Goal: Task Accomplishment & Management: Manage account settings

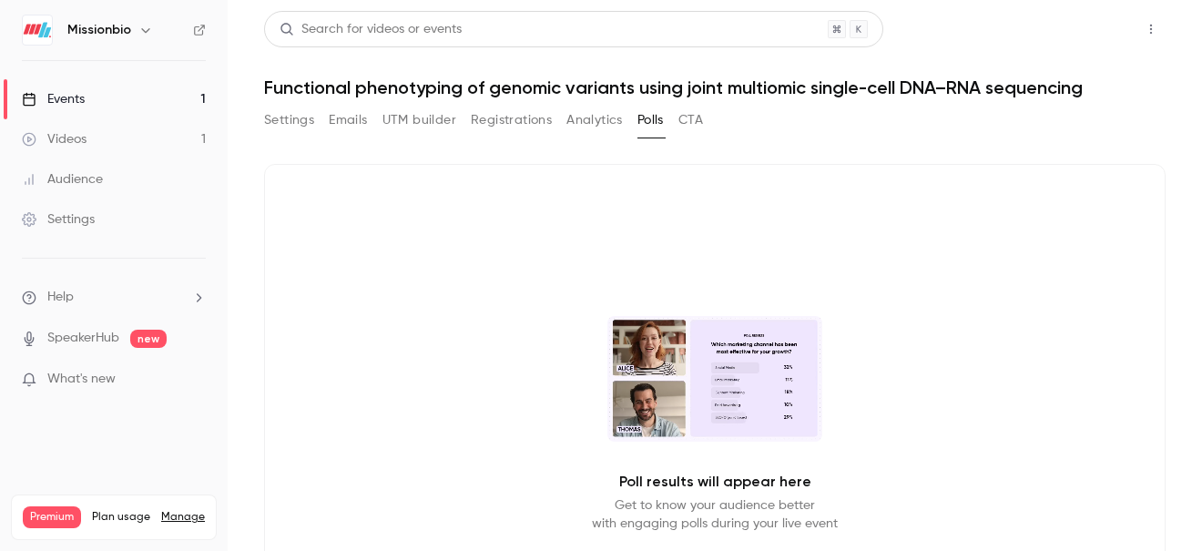
click at [1091, 44] on button "Share" at bounding box center [1086, 29] width 72 height 36
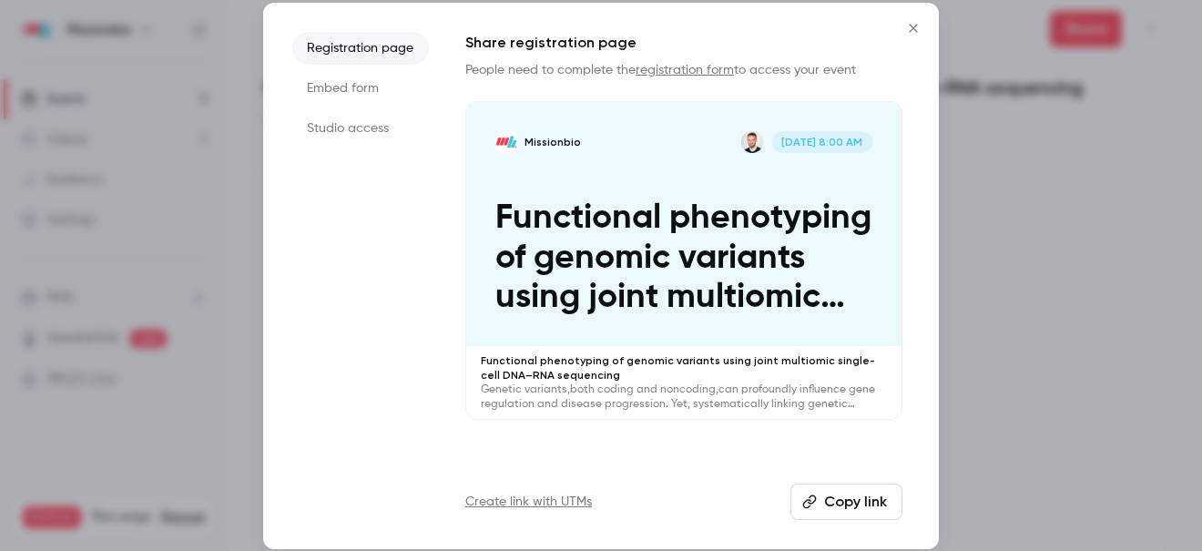
click at [342, 124] on li "Studio access" at bounding box center [360, 128] width 137 height 33
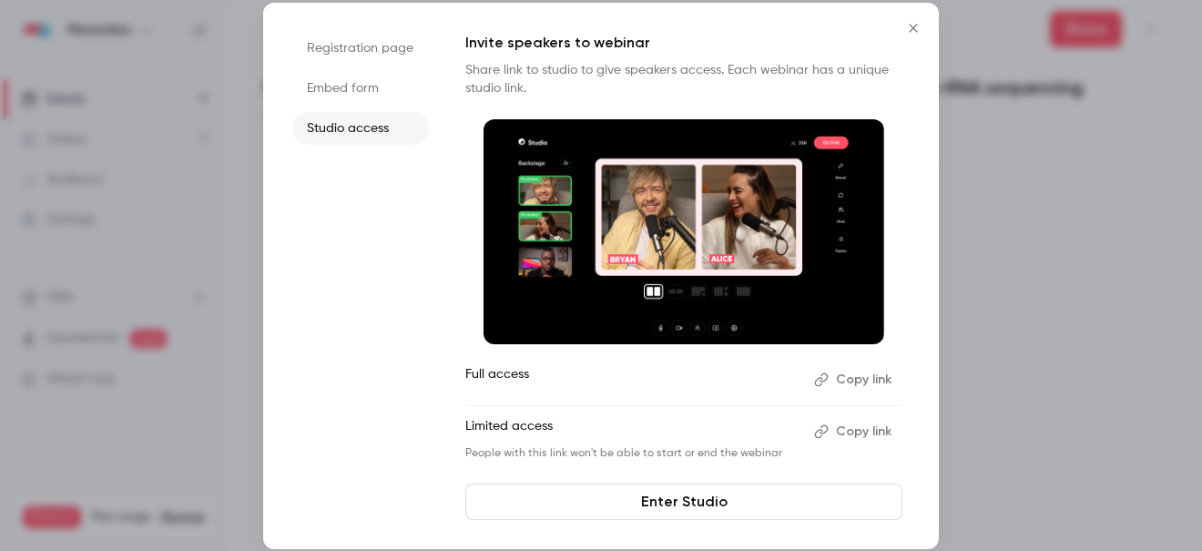
click at [363, 62] on li "Registration page" at bounding box center [360, 48] width 137 height 33
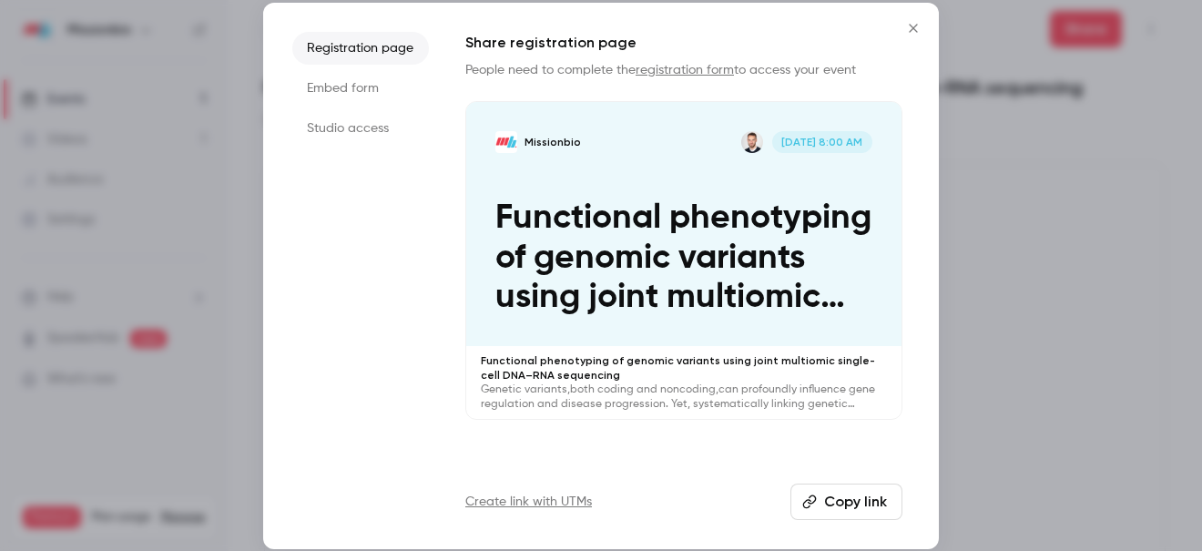
click at [346, 125] on li "Studio access" at bounding box center [360, 128] width 137 height 33
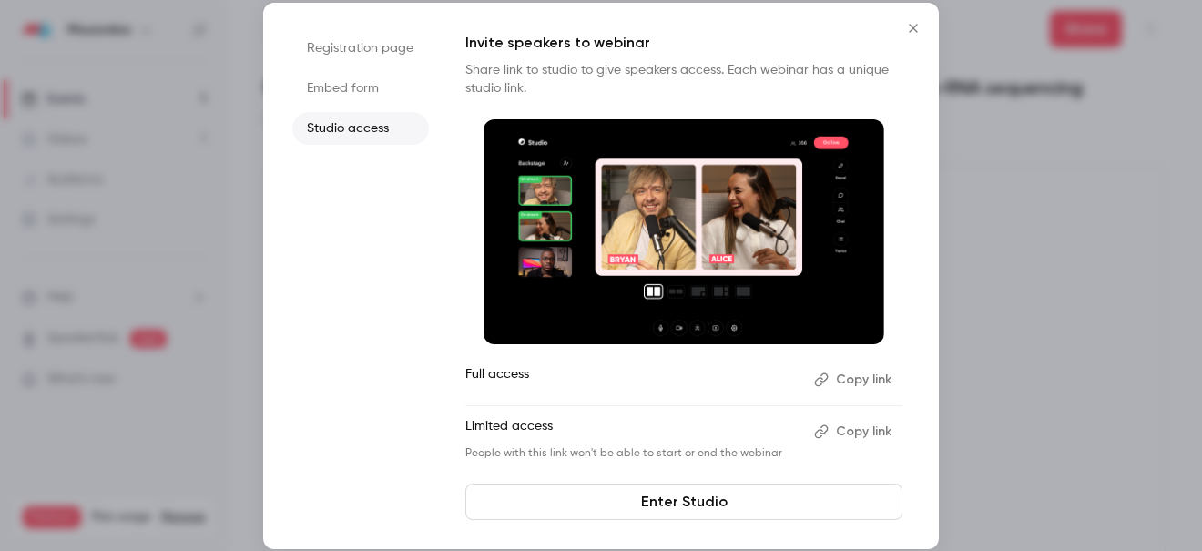
click at [918, 32] on icon "Close" at bounding box center [913, 28] width 22 height 15
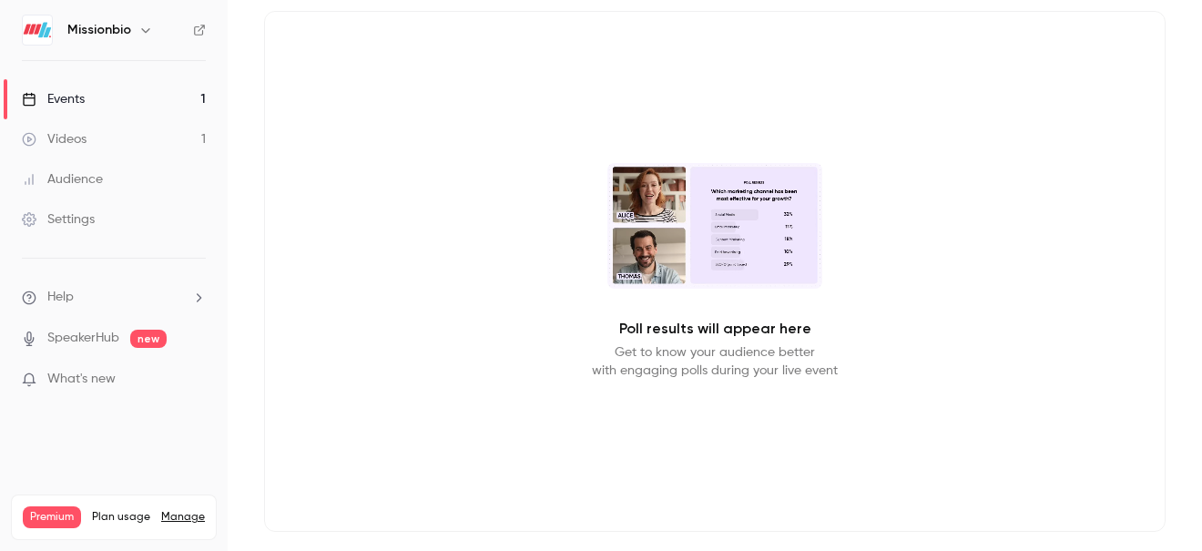
scroll to position [172, 0]
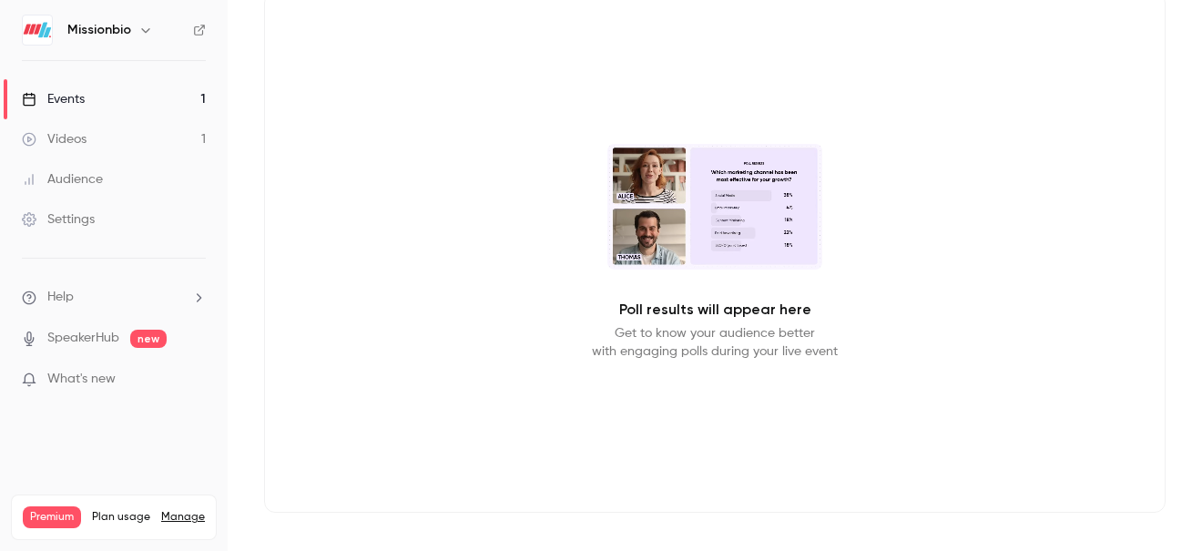
click at [96, 96] on link "Events 1" at bounding box center [114, 99] width 228 height 40
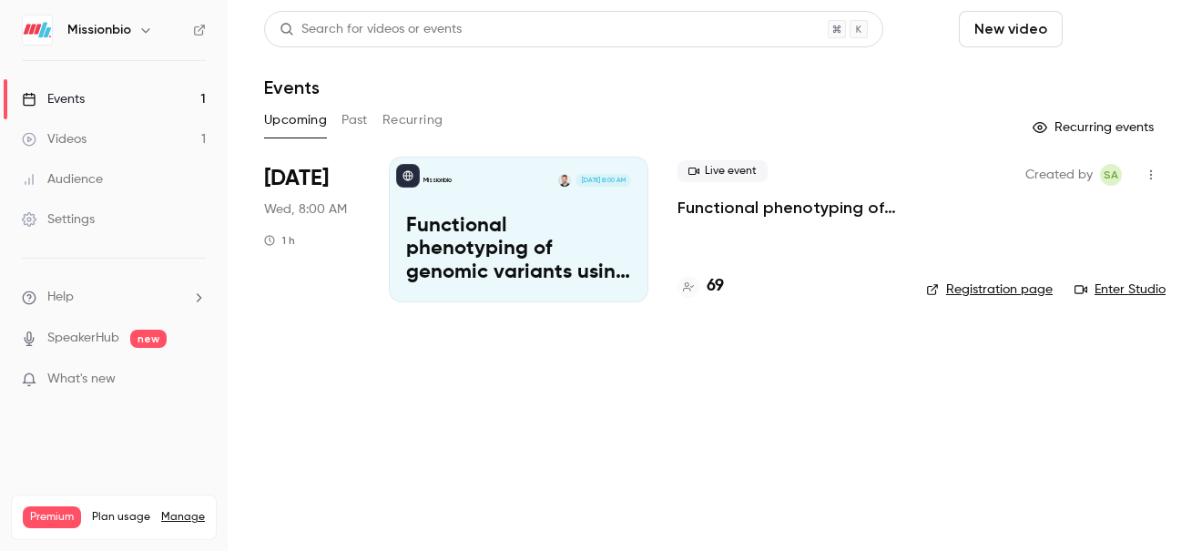
click at [1122, 23] on button "Schedule" at bounding box center [1118, 29] width 96 height 36
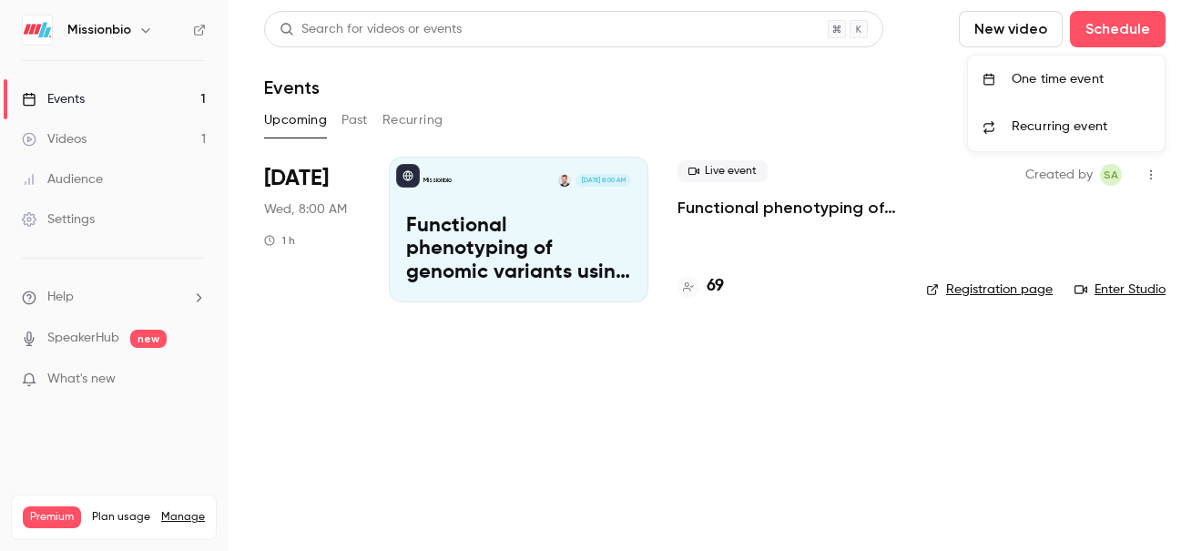
click at [1070, 79] on div "One time event" at bounding box center [1080, 79] width 138 height 18
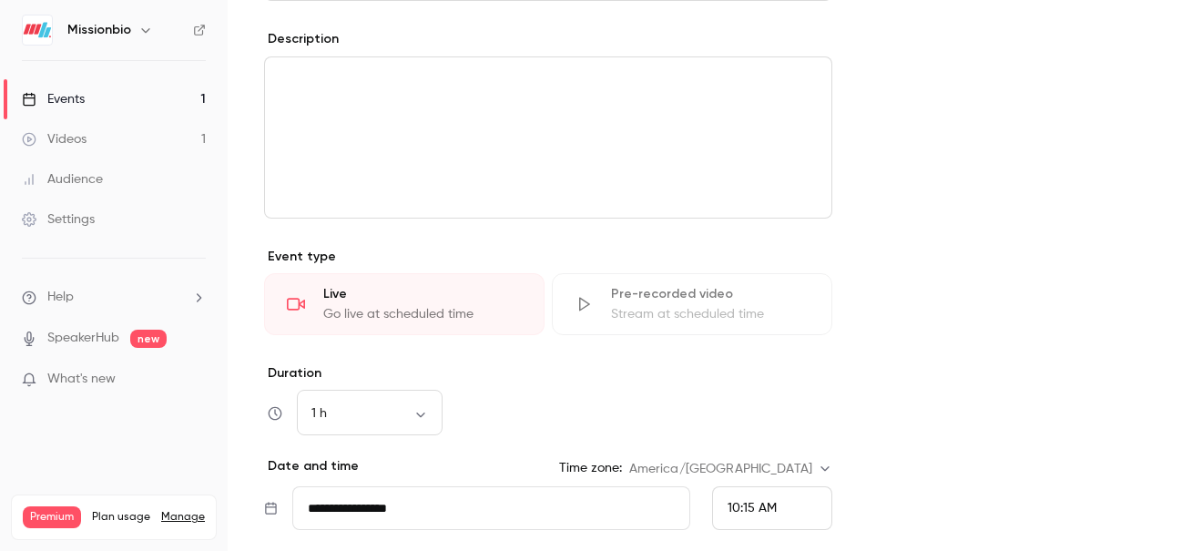
scroll to position [604, 0]
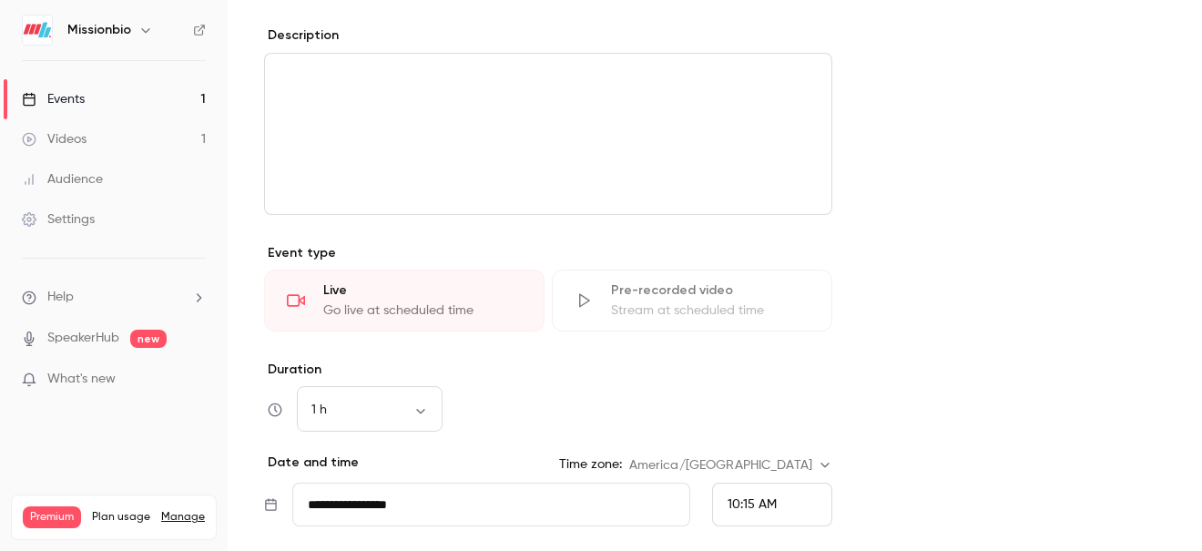
click at [681, 318] on div "Stream at scheduled time" at bounding box center [710, 310] width 198 height 18
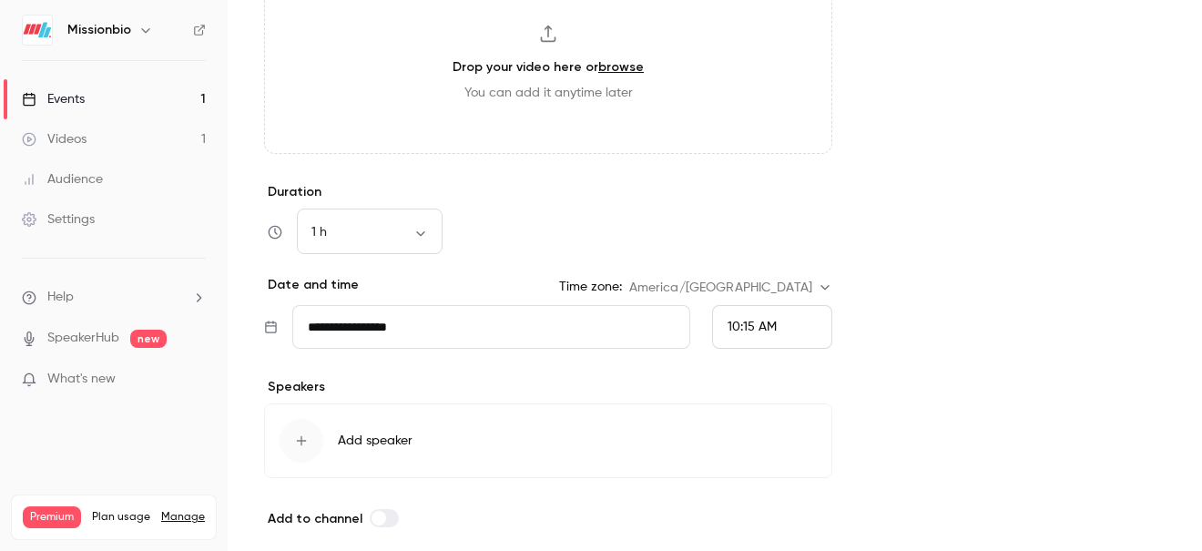
scroll to position [1066, 0]
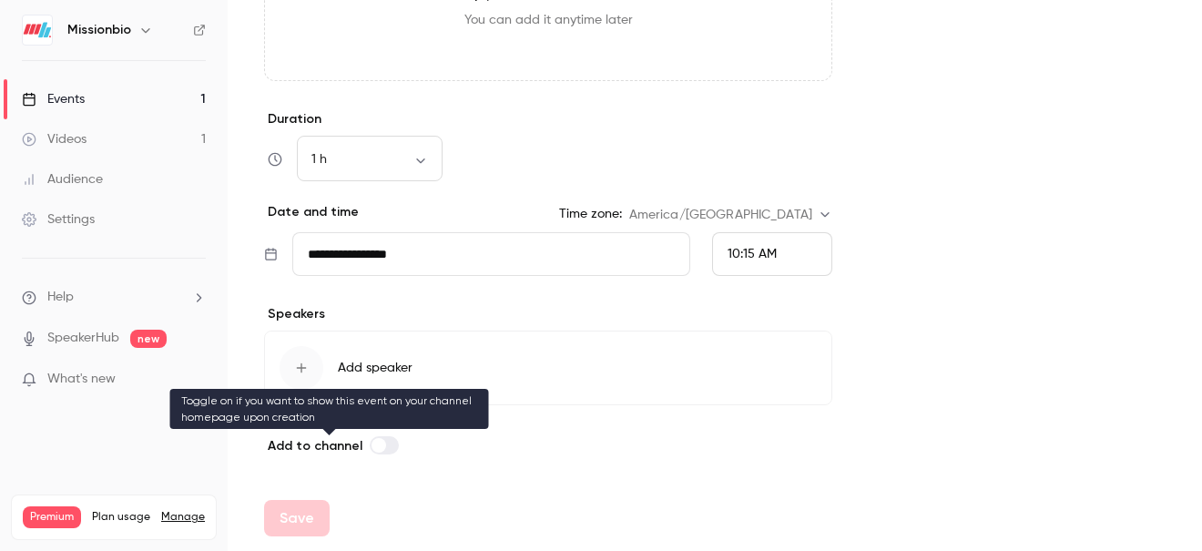
click at [392, 448] on label at bounding box center [384, 445] width 29 height 18
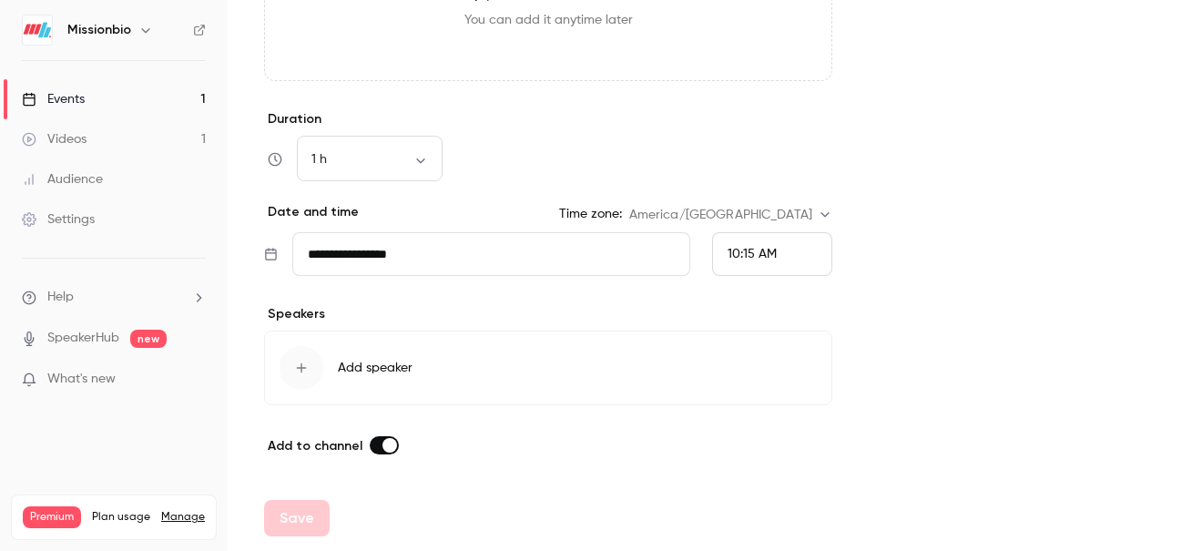
click at [392, 448] on label at bounding box center [384, 445] width 29 height 18
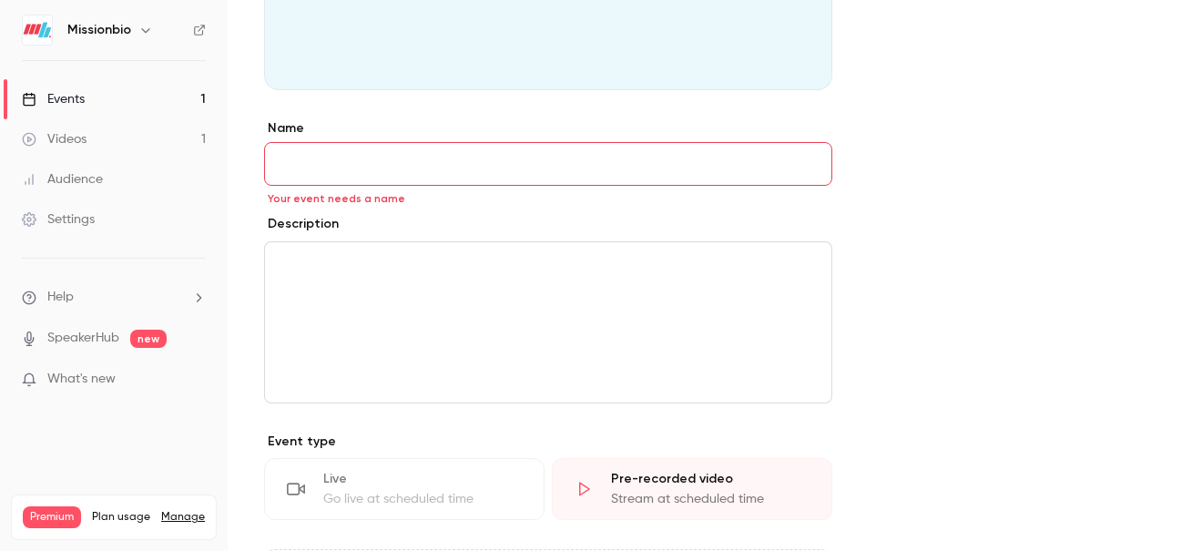
scroll to position [407, 0]
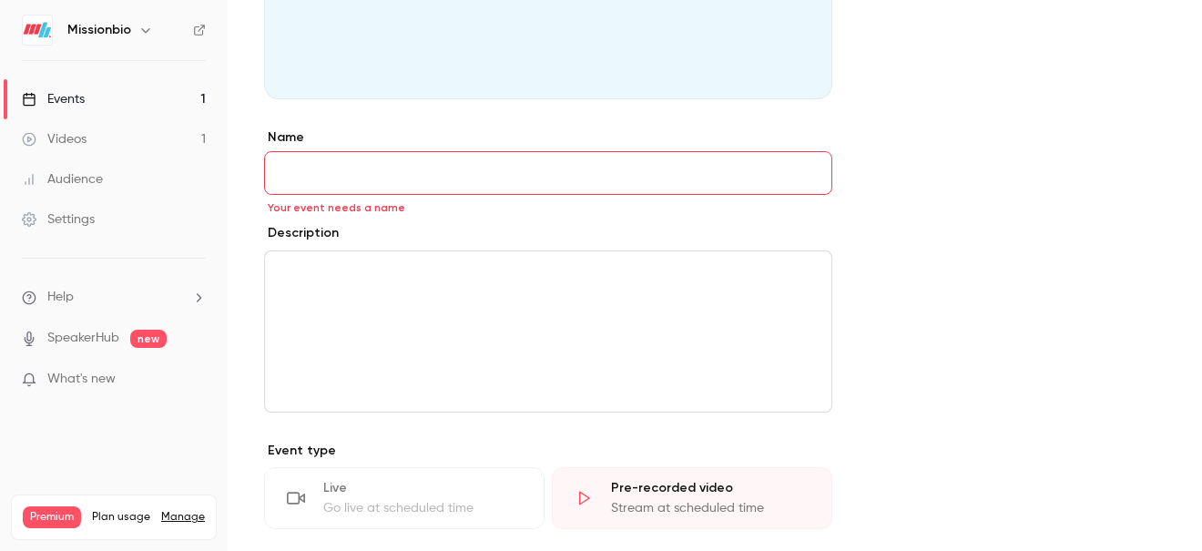
click at [418, 178] on input "Name" at bounding box center [548, 173] width 568 height 44
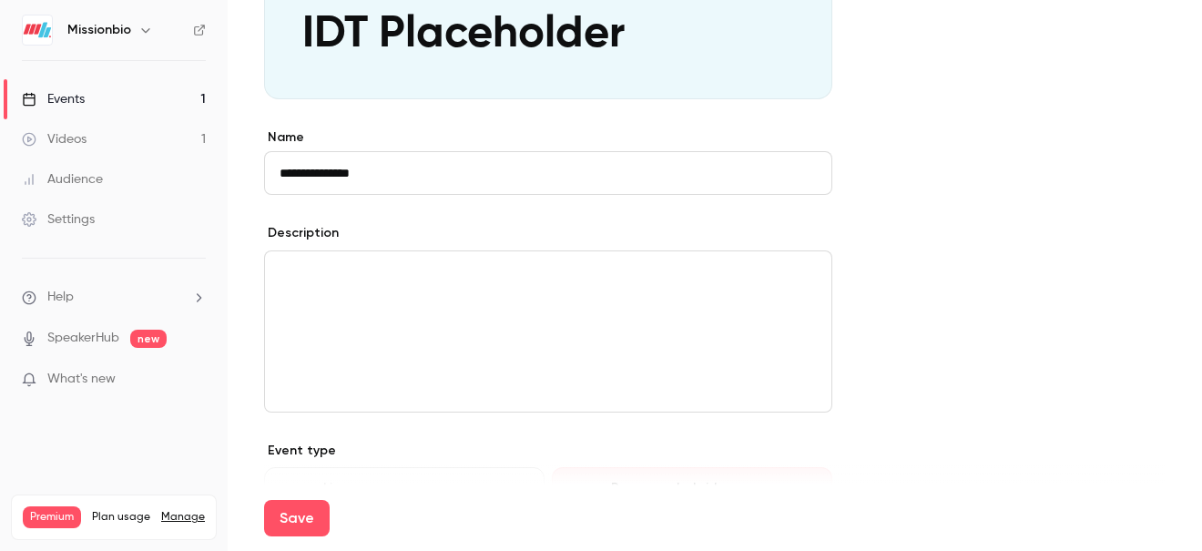
type input "**********"
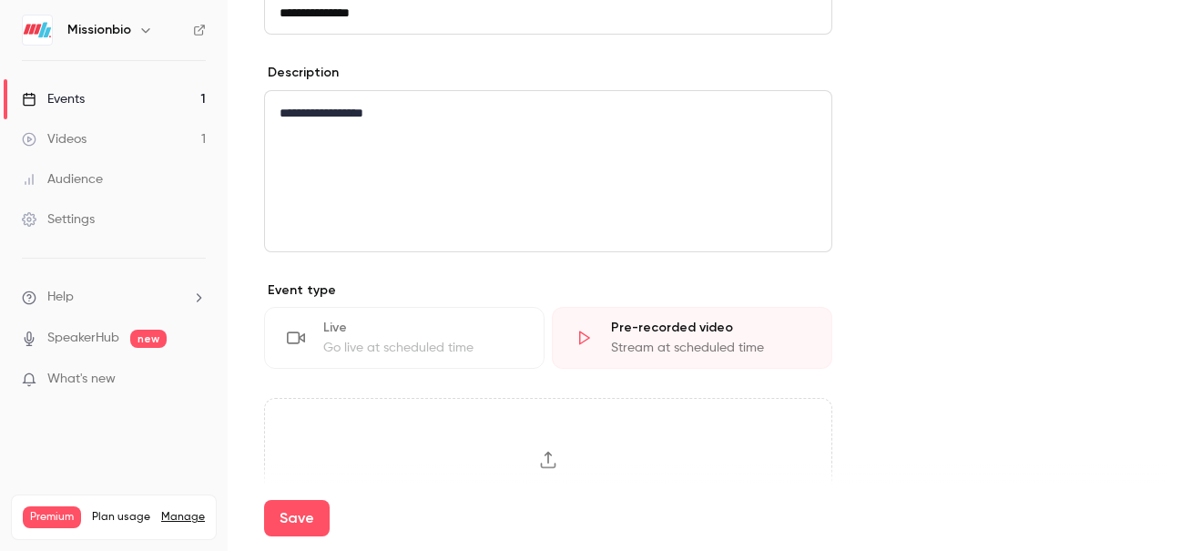
scroll to position [676, 0]
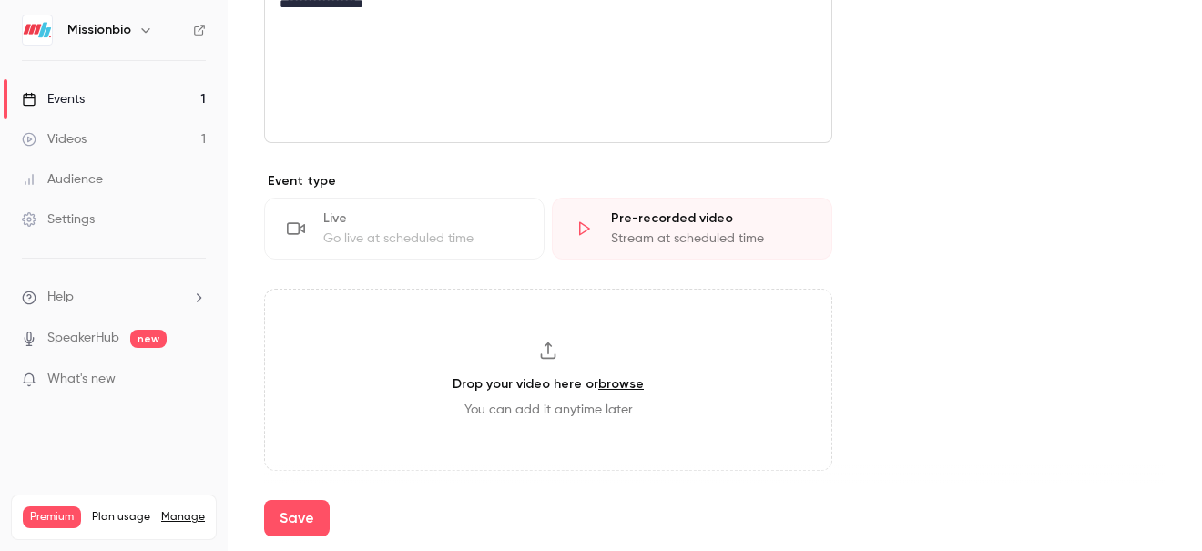
click at [690, 228] on div "Pre-recorded video Stream at scheduled time" at bounding box center [692, 229] width 280 height 62
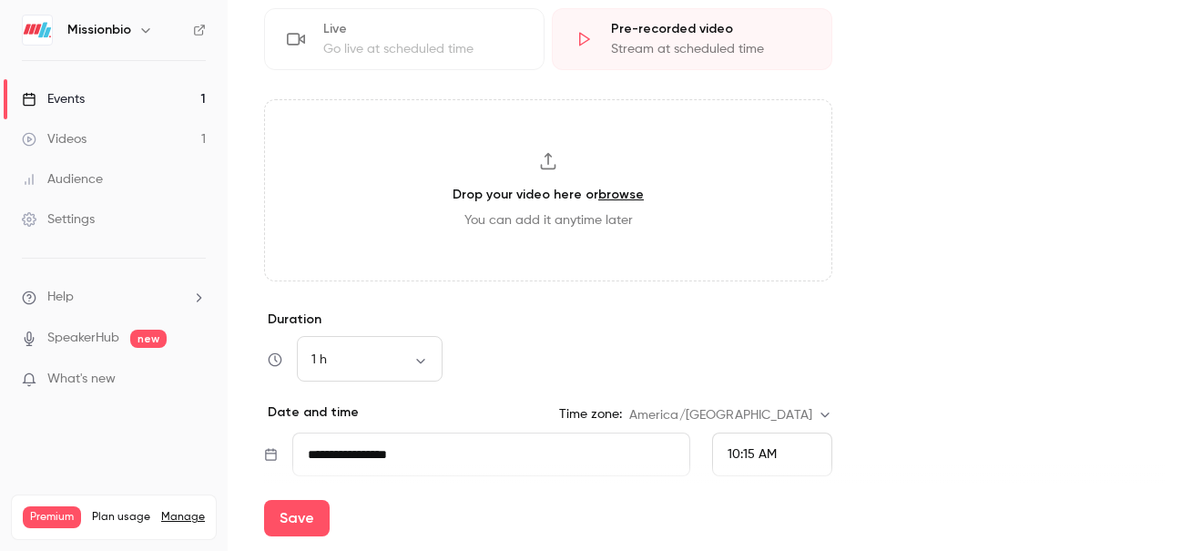
scroll to position [934, 0]
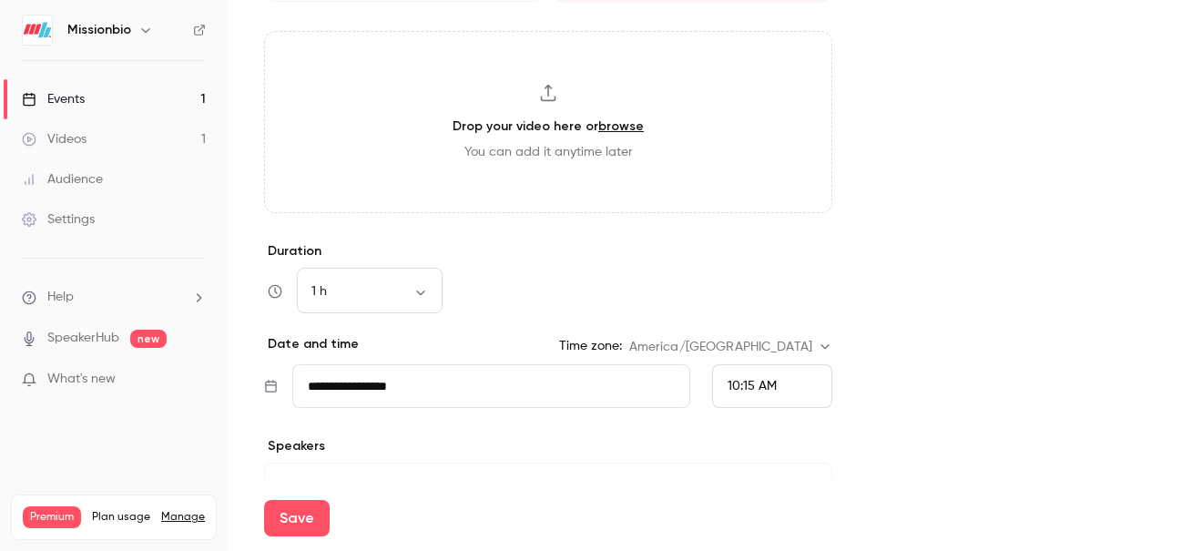
click at [508, 377] on input "**********" at bounding box center [491, 386] width 398 height 44
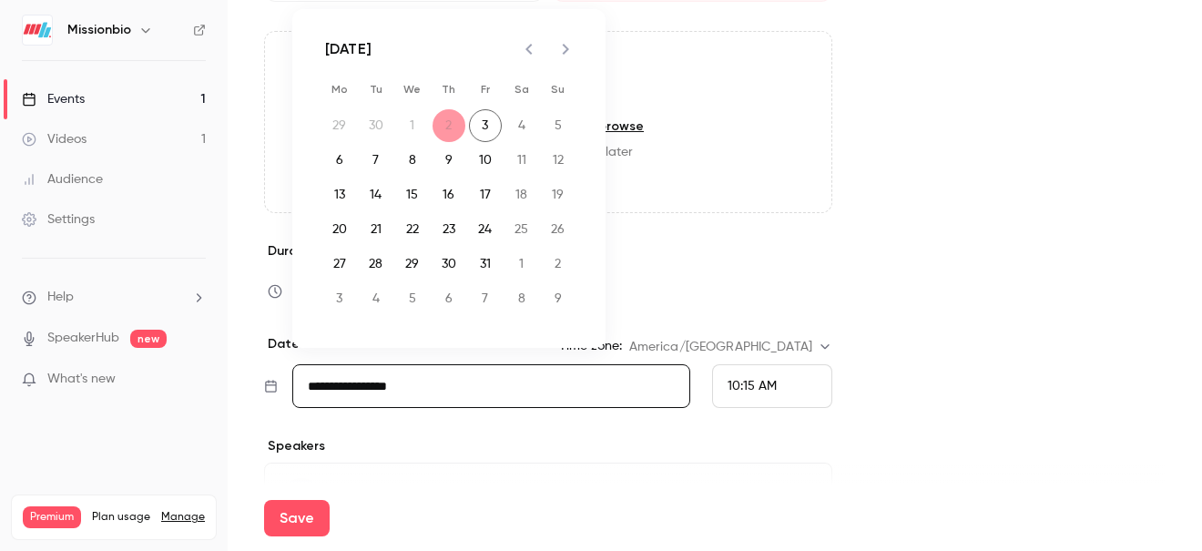
click at [567, 52] on icon "Next month" at bounding box center [565, 49] width 22 height 22
click at [566, 52] on icon "Next month" at bounding box center [565, 49] width 22 height 22
click at [383, 120] on button "2" at bounding box center [376, 125] width 33 height 33
type input "**********"
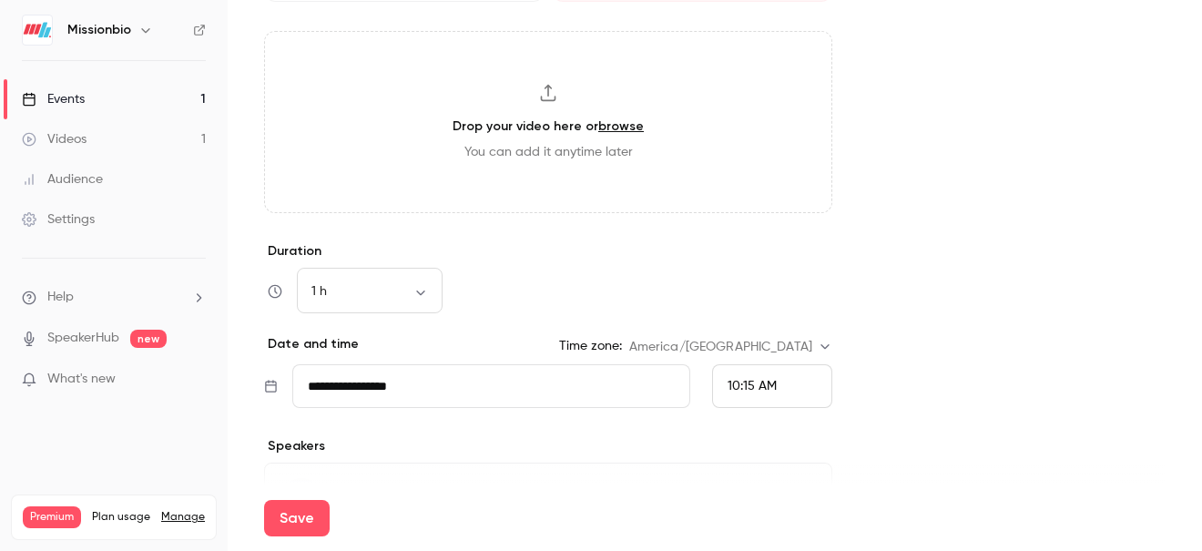
click at [827, 395] on div "10:15 AM" at bounding box center [772, 386] width 120 height 44
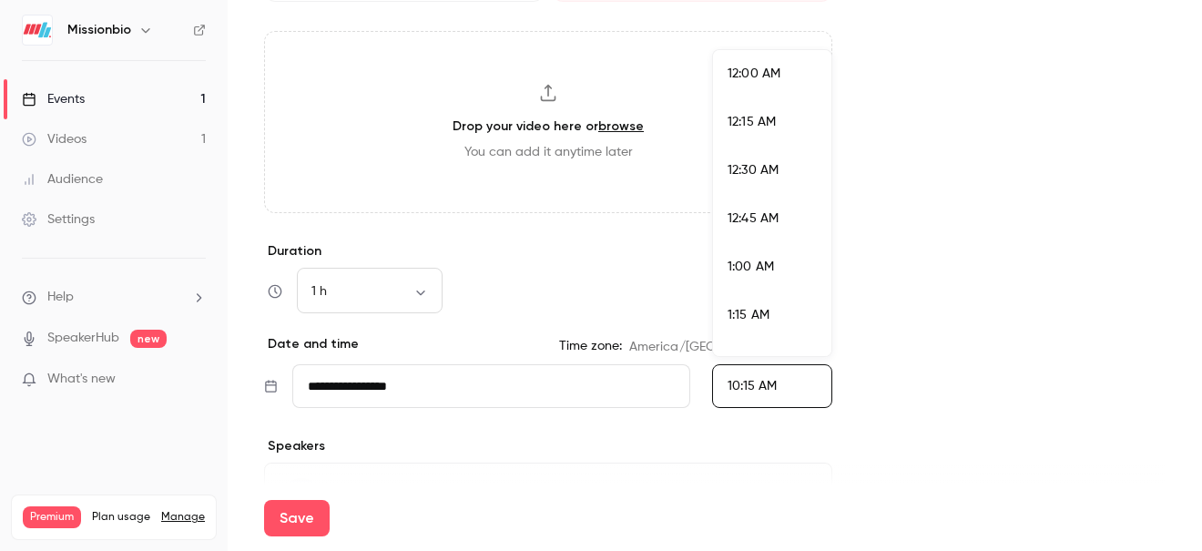
scroll to position [1849, 0]
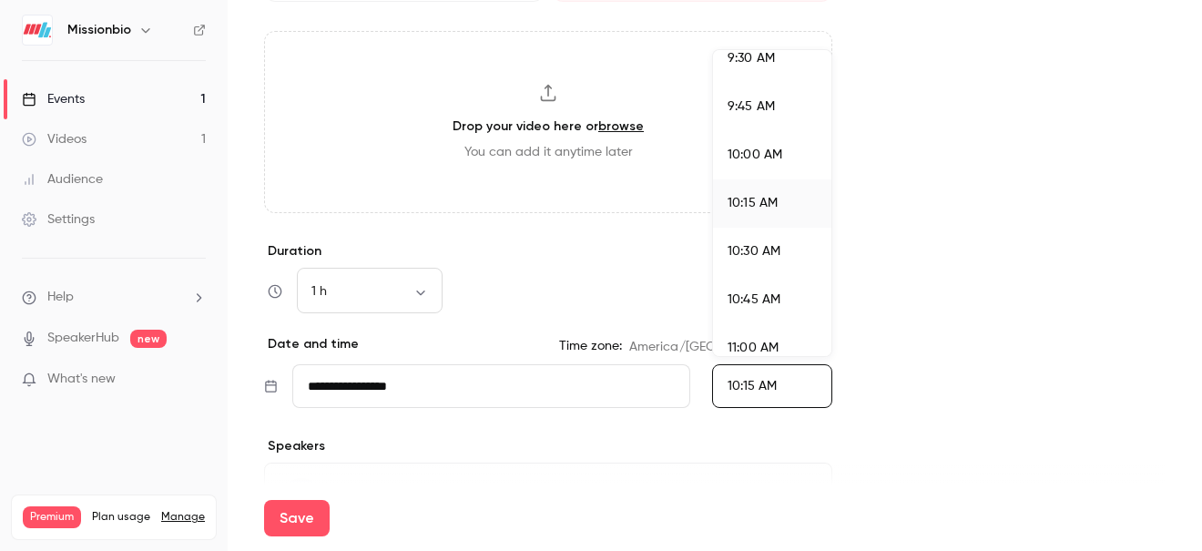
click at [778, 152] on span "10:00 AM" at bounding box center [754, 154] width 55 height 13
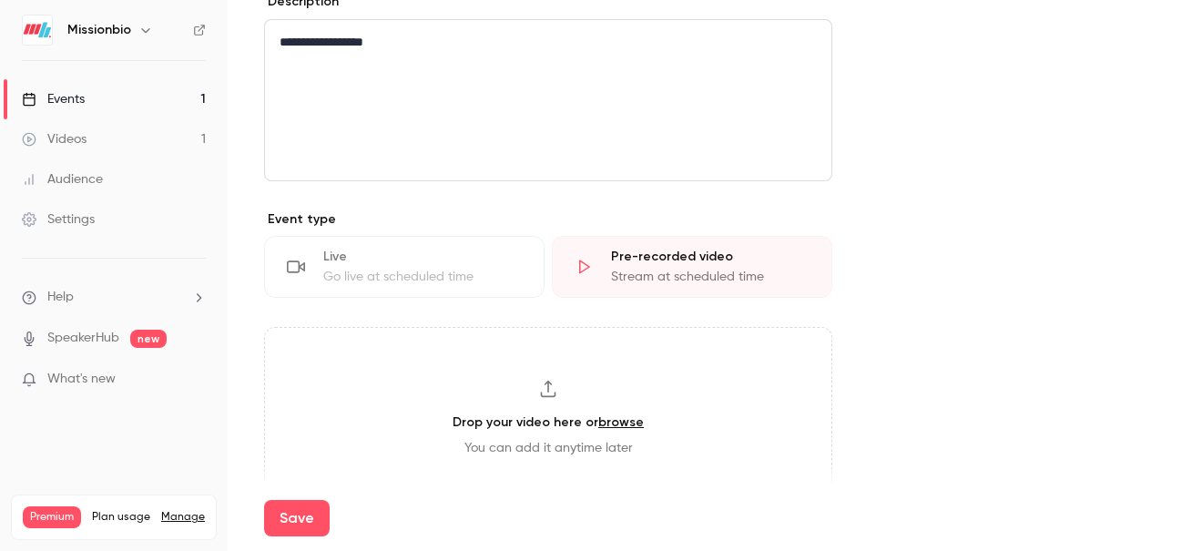
scroll to position [635, 0]
click at [543, 97] on div "**********" at bounding box center [548, 103] width 566 height 160
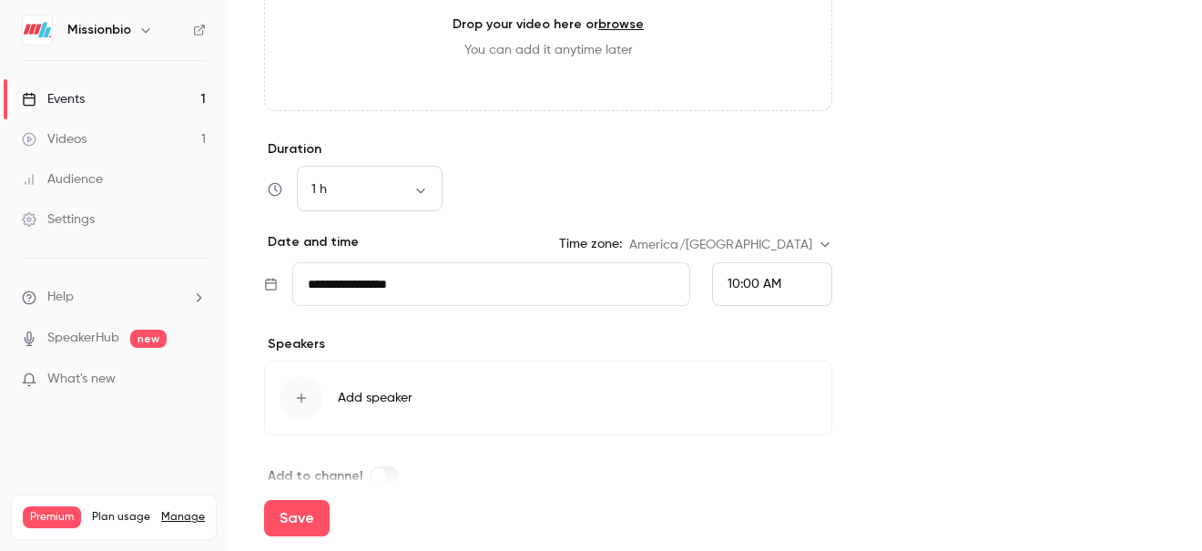
scroll to position [1066, 0]
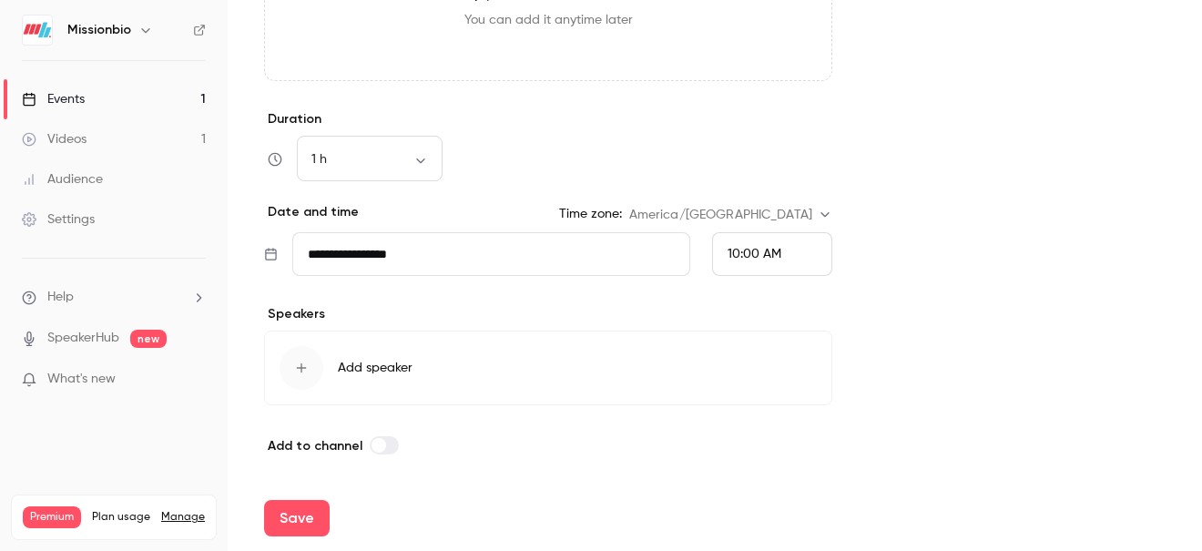
click at [392, 359] on span "Add speaker" at bounding box center [375, 368] width 75 height 18
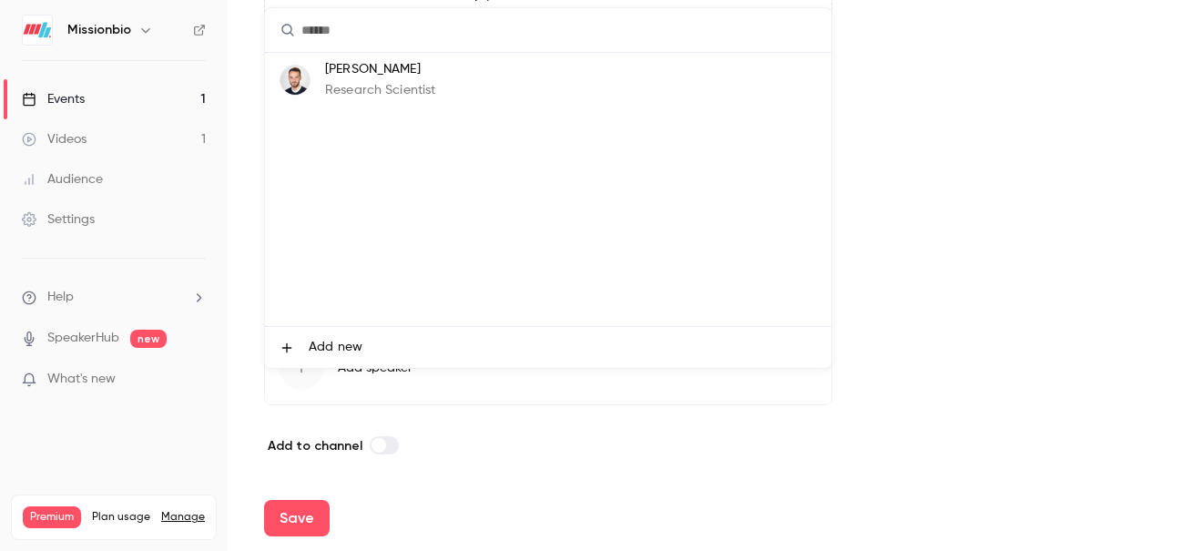
click at [331, 347] on span "Add new" at bounding box center [336, 347] width 54 height 19
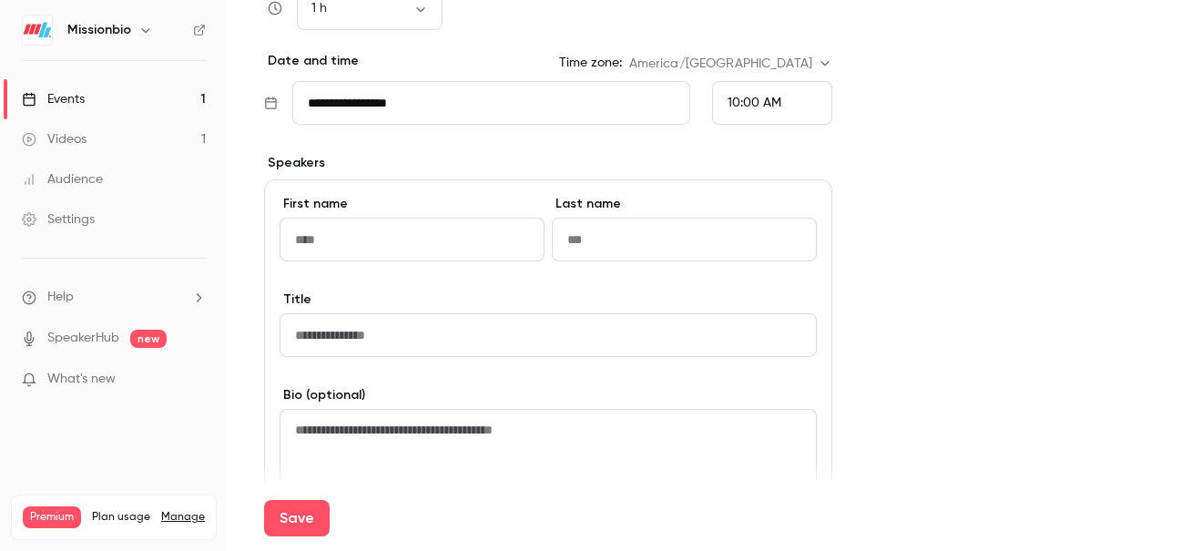
scroll to position [1214, 0]
type input "*******"
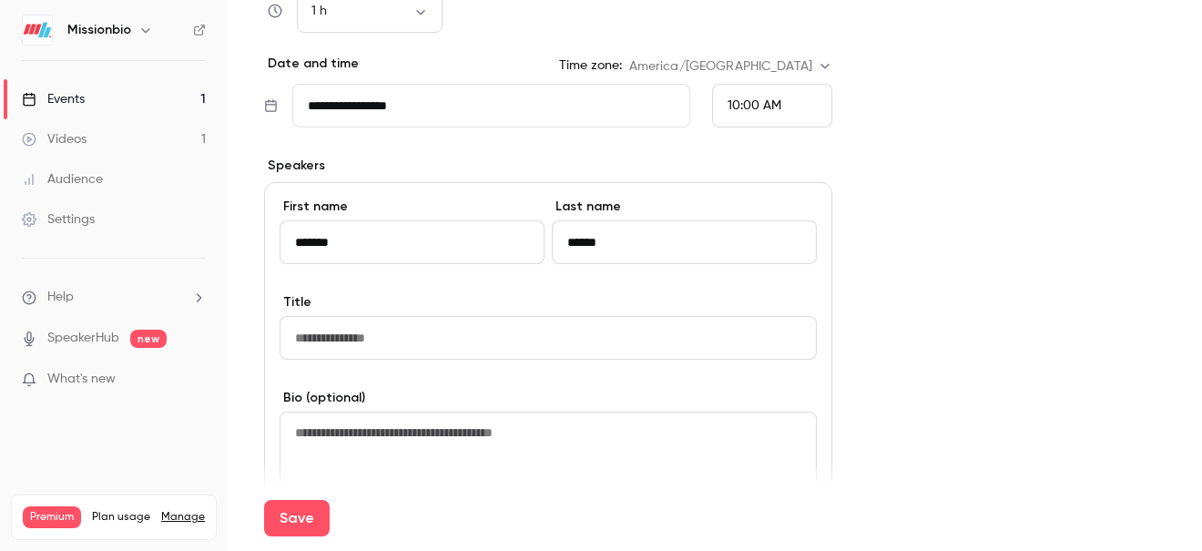
type input "******"
click at [403, 340] on input at bounding box center [547, 338] width 537 height 44
click at [561, 344] on input at bounding box center [547, 338] width 537 height 44
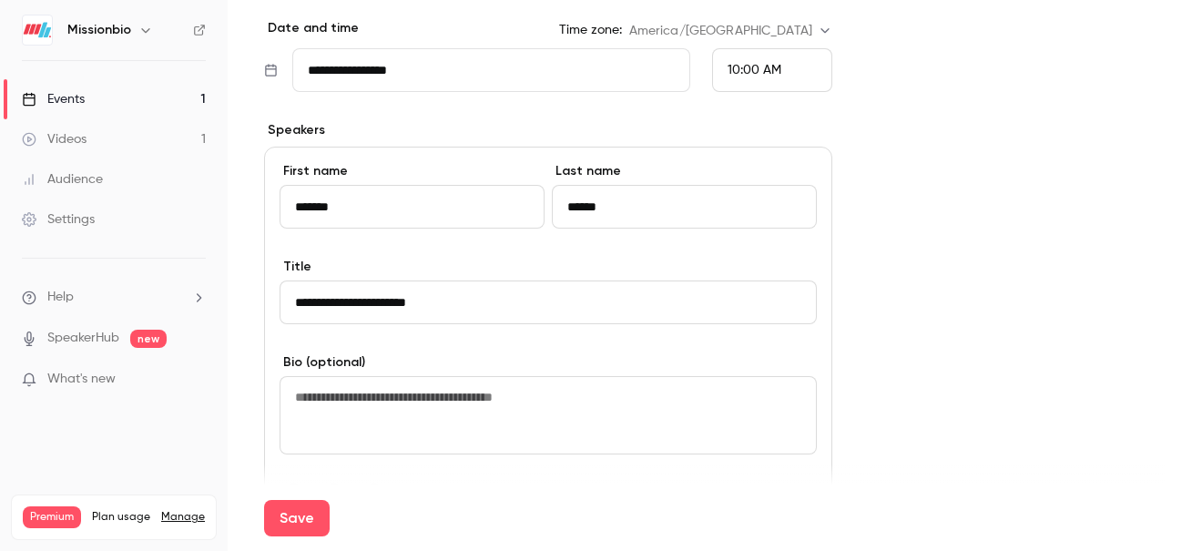
type input "**********"
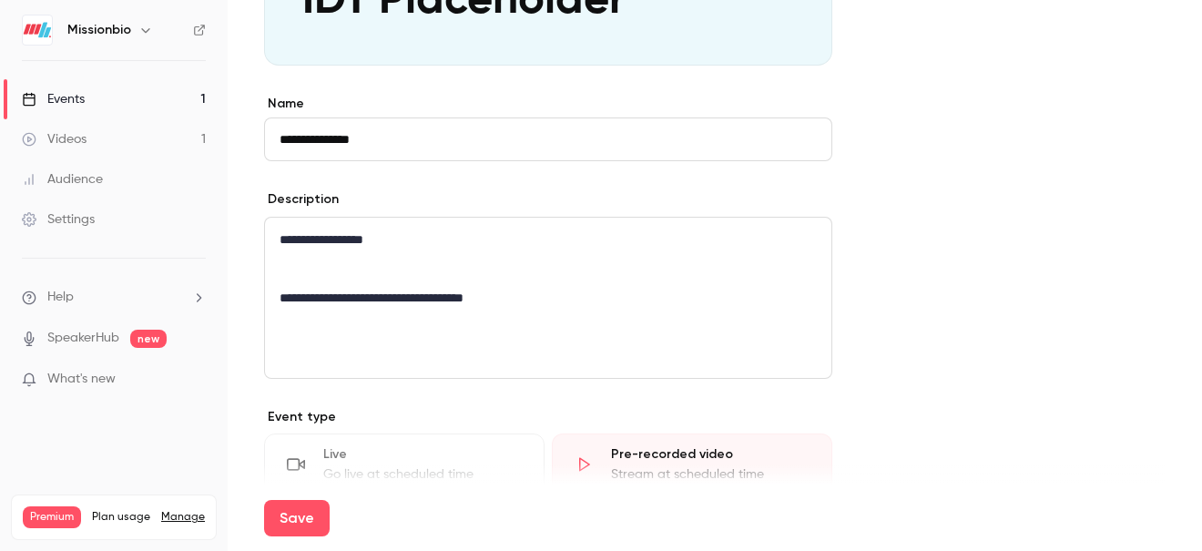
scroll to position [769, 0]
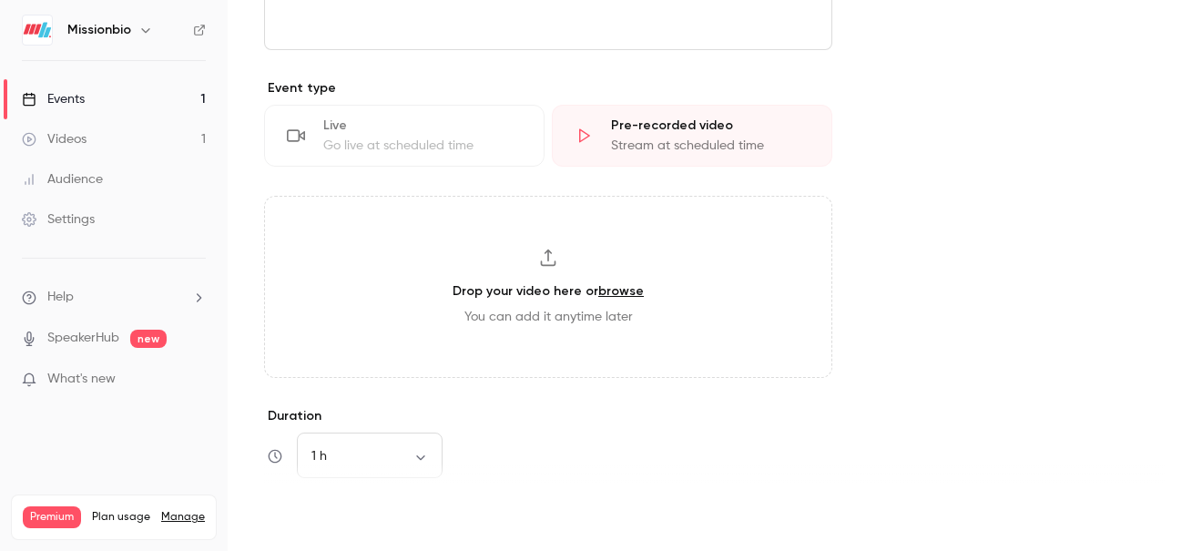
click at [309, 513] on button "Save" at bounding box center [297, 518] width 66 height 36
type input "**********"
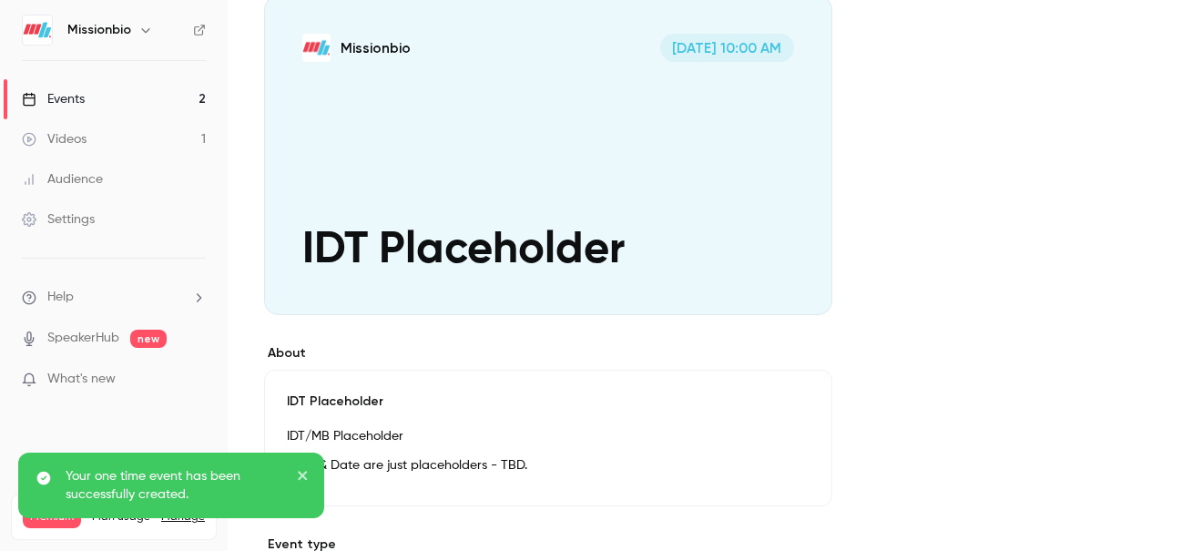
scroll to position [188, 0]
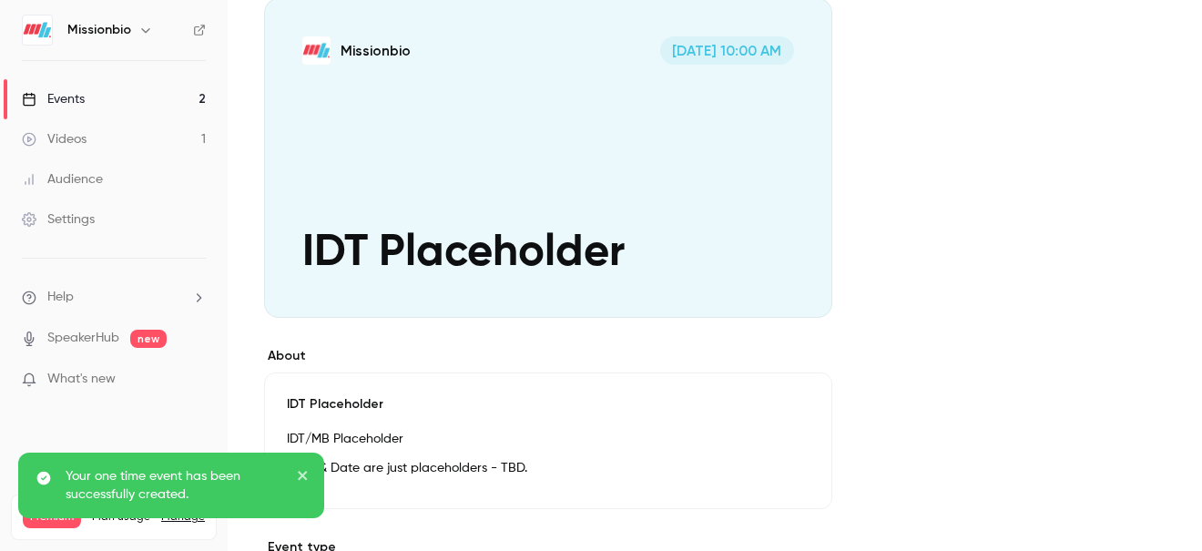
click at [179, 102] on link "Events 2" at bounding box center [114, 99] width 228 height 40
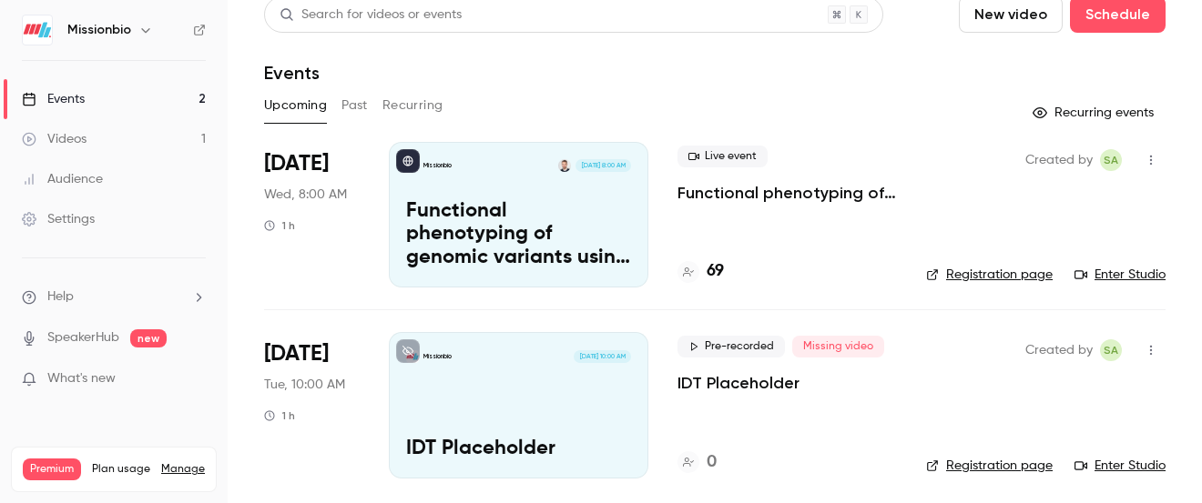
scroll to position [21, 0]
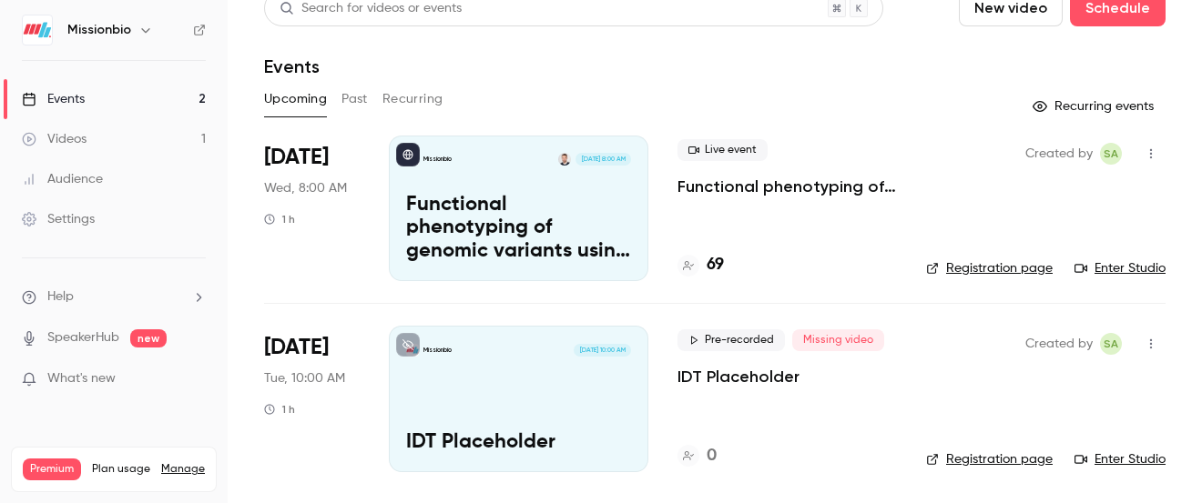
click at [603, 240] on p "Functional phenotyping of genomic variants using joint multiomic single-cell DN…" at bounding box center [518, 229] width 225 height 70
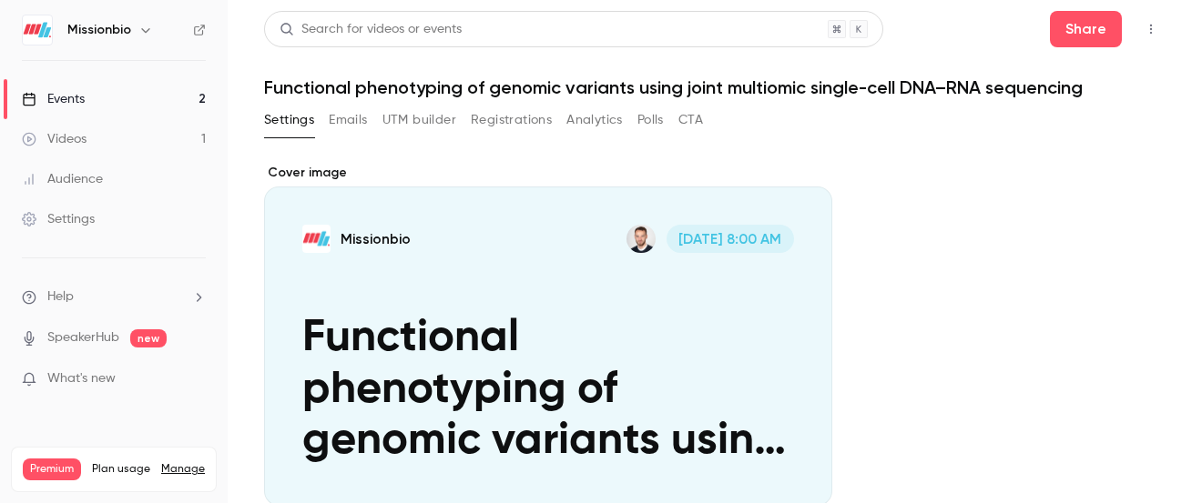
click at [1152, 28] on icon "button" at bounding box center [1150, 29] width 15 height 13
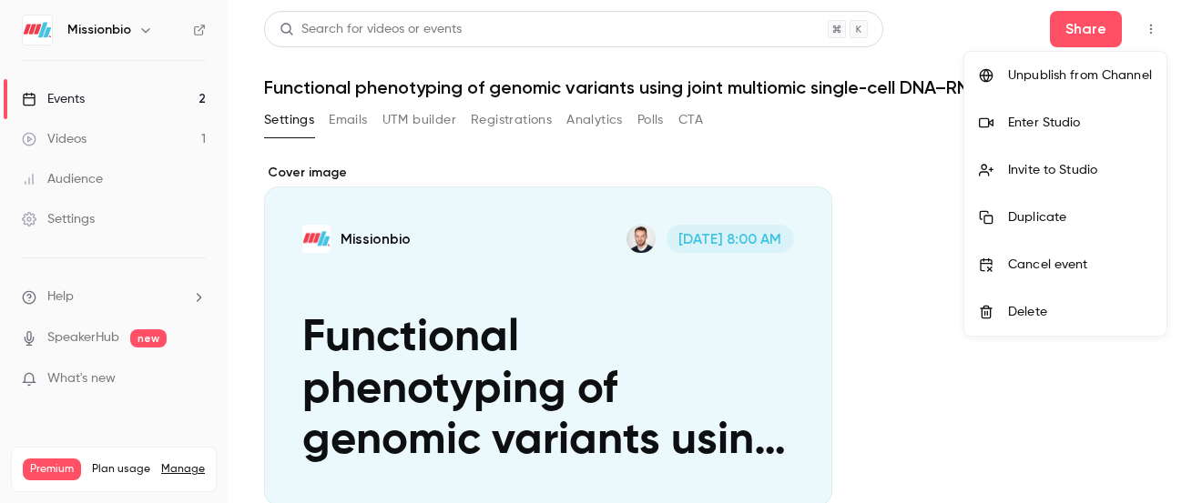
click at [1068, 132] on li "Enter Studio" at bounding box center [1065, 122] width 202 height 47
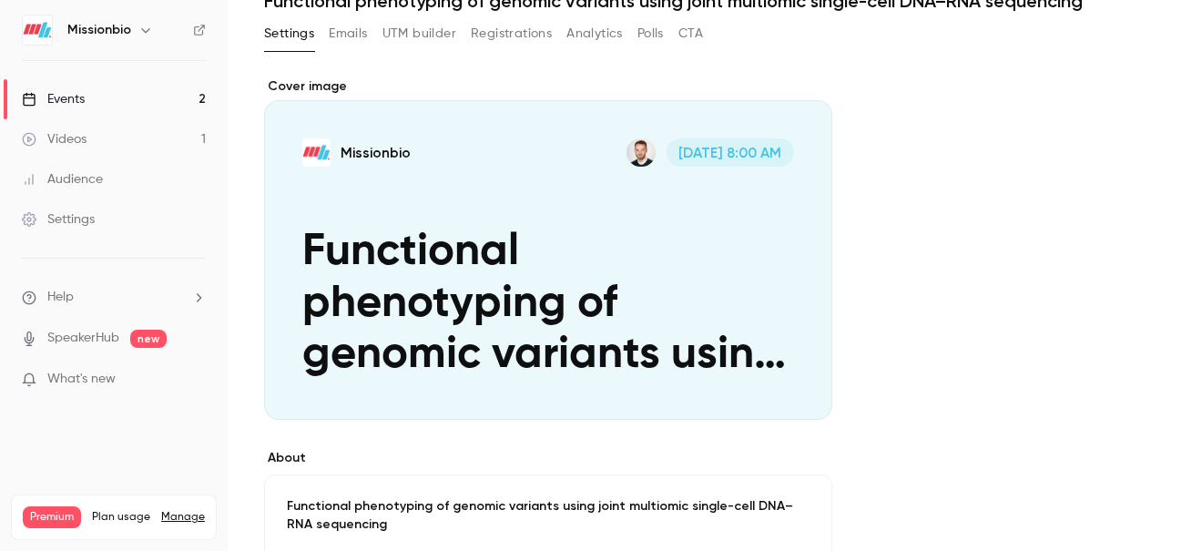
scroll to position [104, 0]
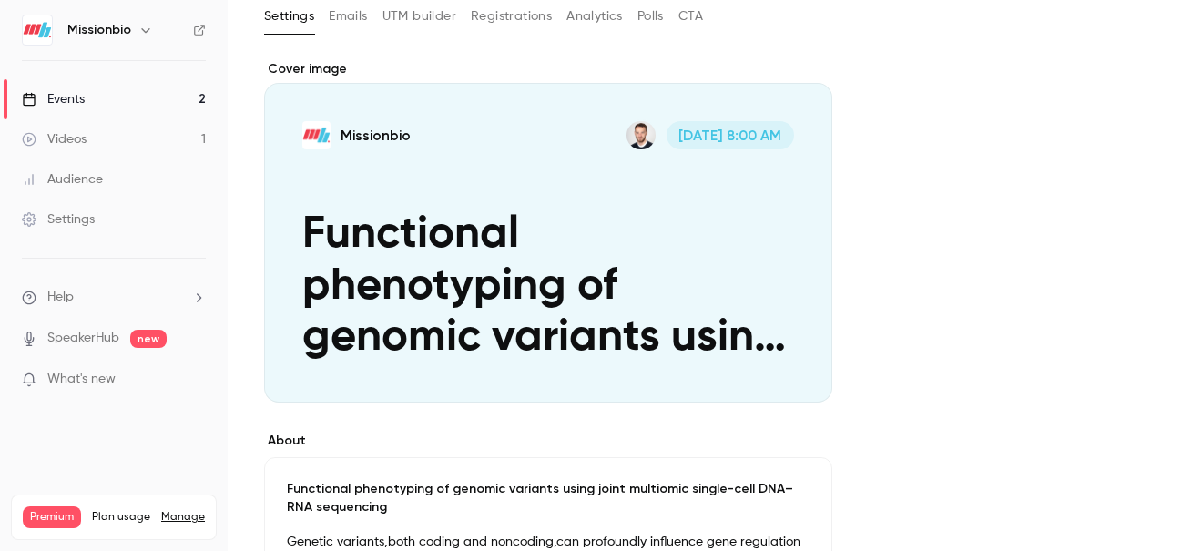
click at [525, 16] on button "Registrations" at bounding box center [511, 16] width 81 height 29
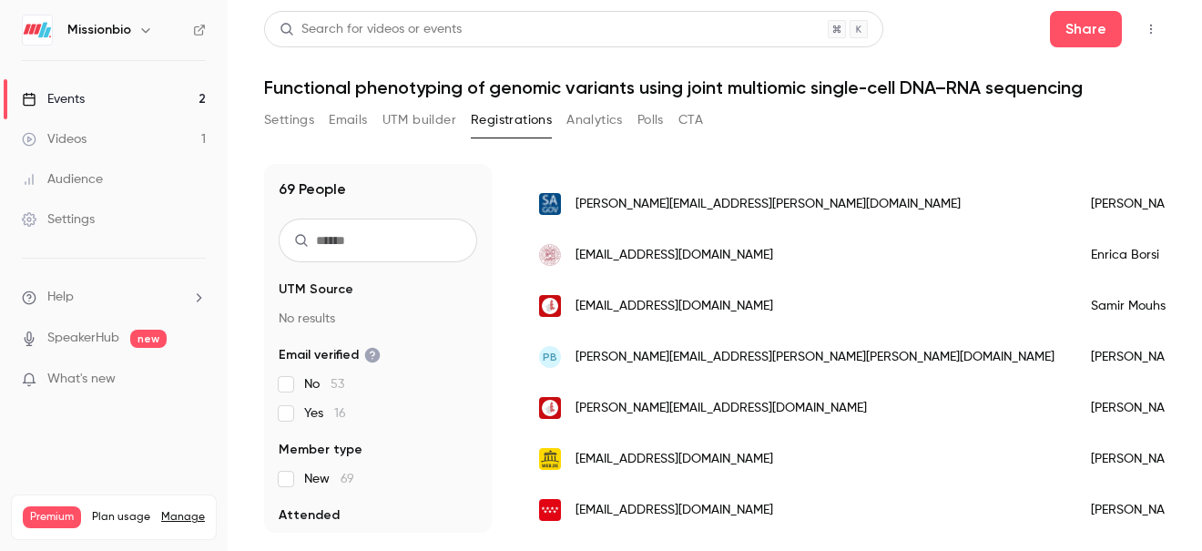
scroll to position [988, 0]
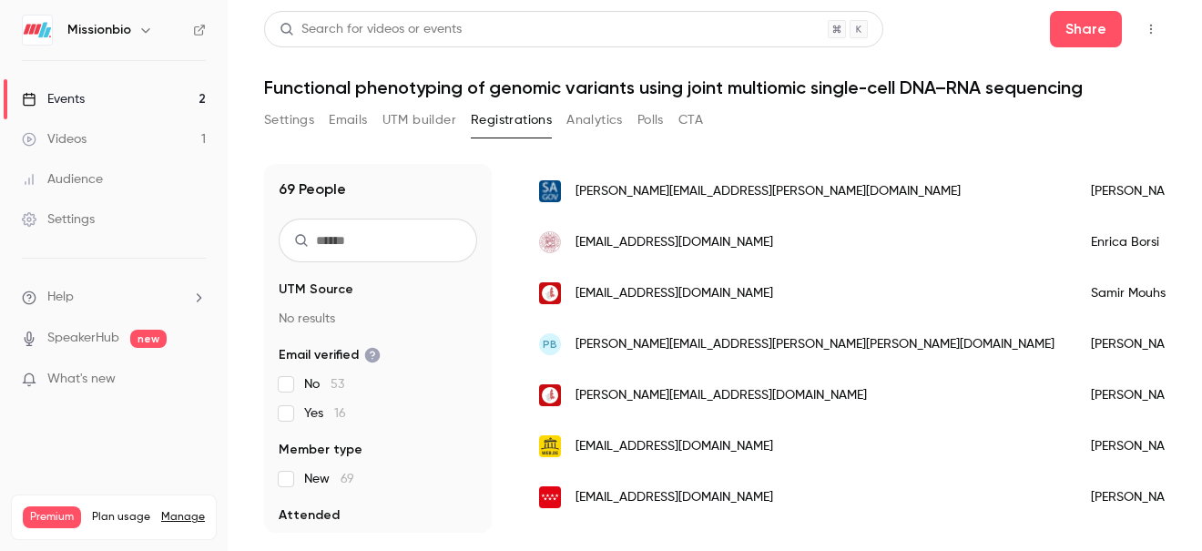
click at [108, 94] on link "Events 2" at bounding box center [114, 99] width 228 height 40
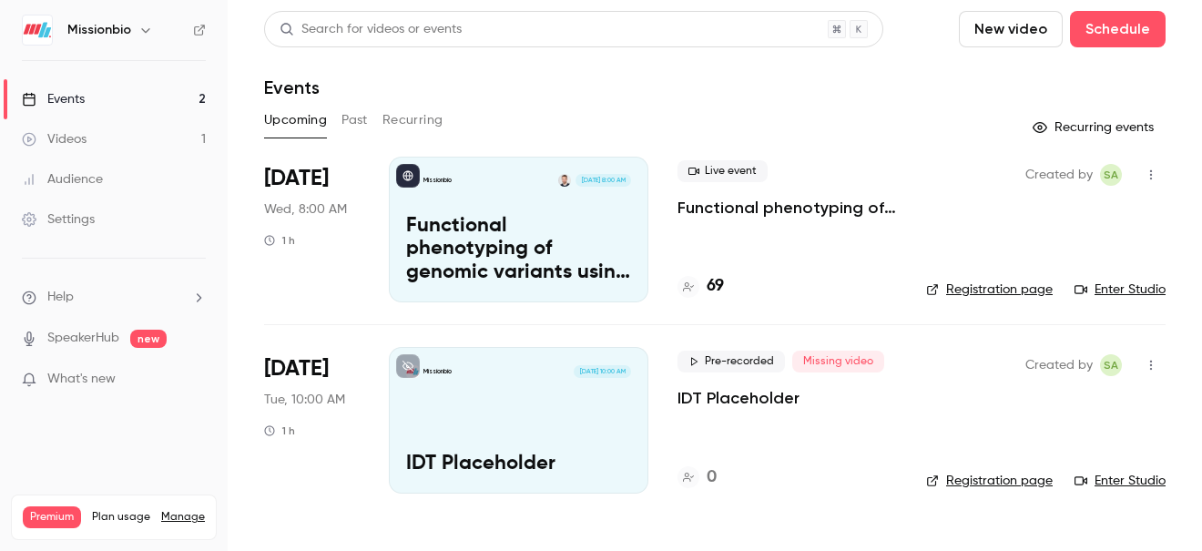
click at [538, 430] on div "Missionbio [DATE] 10:00 AM IDT Placeholder" at bounding box center [518, 420] width 259 height 146
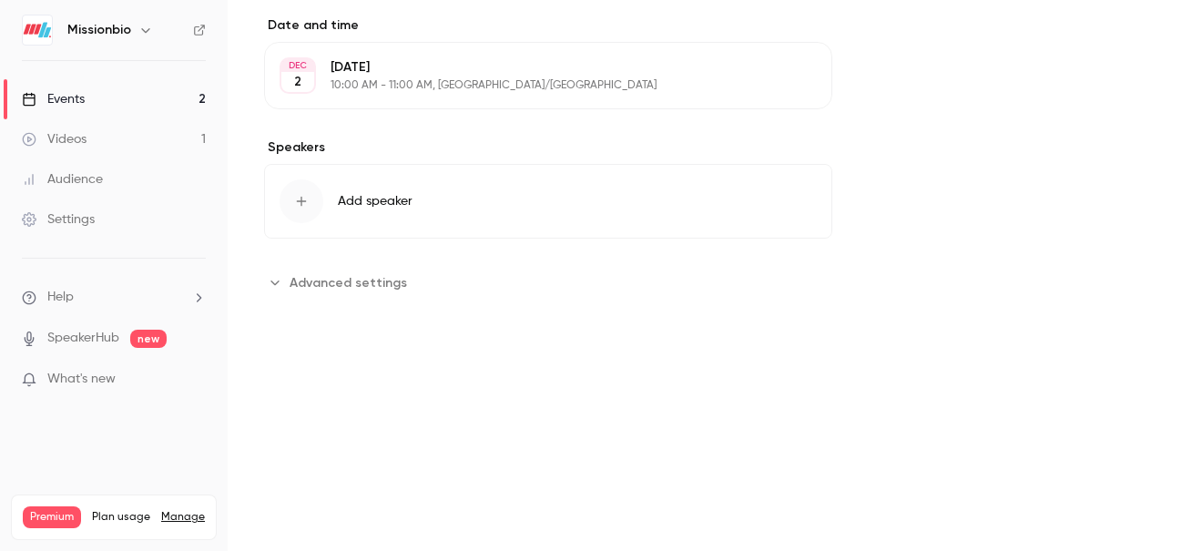
scroll to position [224, 0]
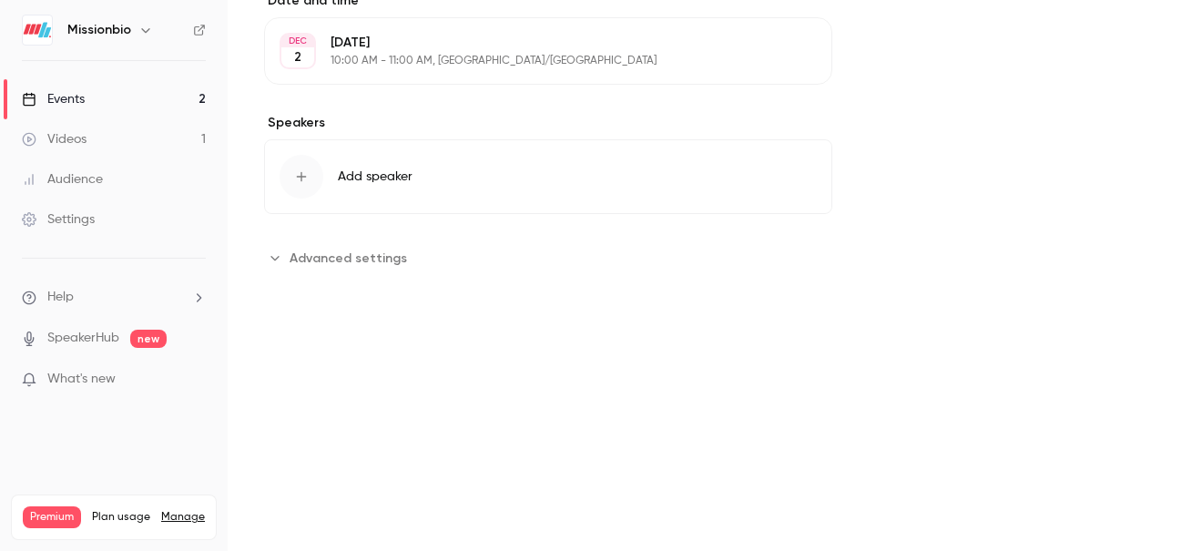
click at [360, 178] on span "Add speaker" at bounding box center [375, 176] width 75 height 18
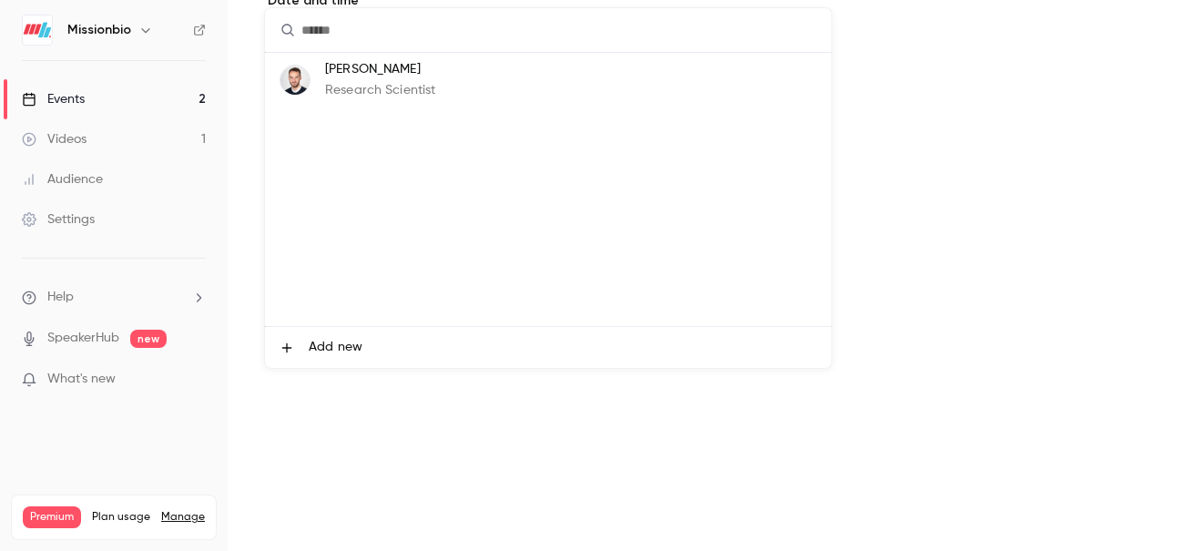
click at [332, 349] on span "Add new" at bounding box center [336, 347] width 54 height 19
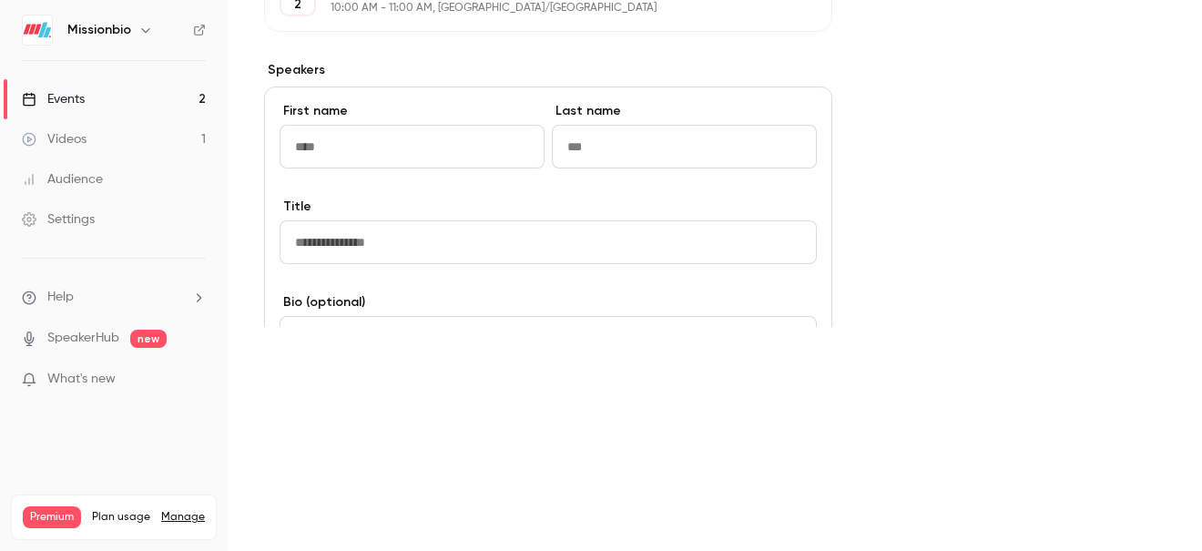
scroll to position [920, 0]
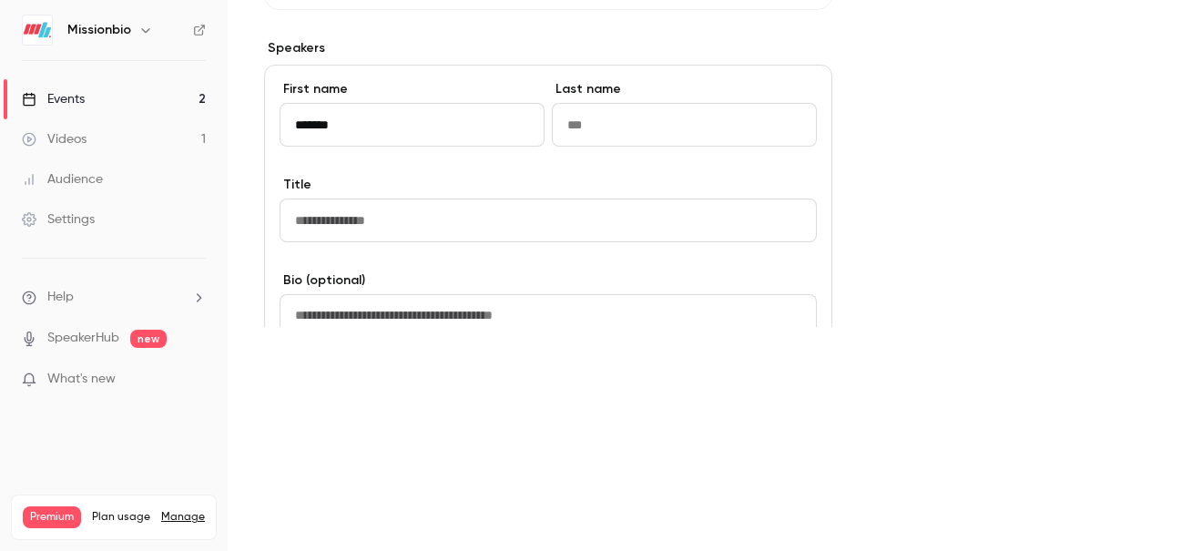
type input "*******"
type input "******"
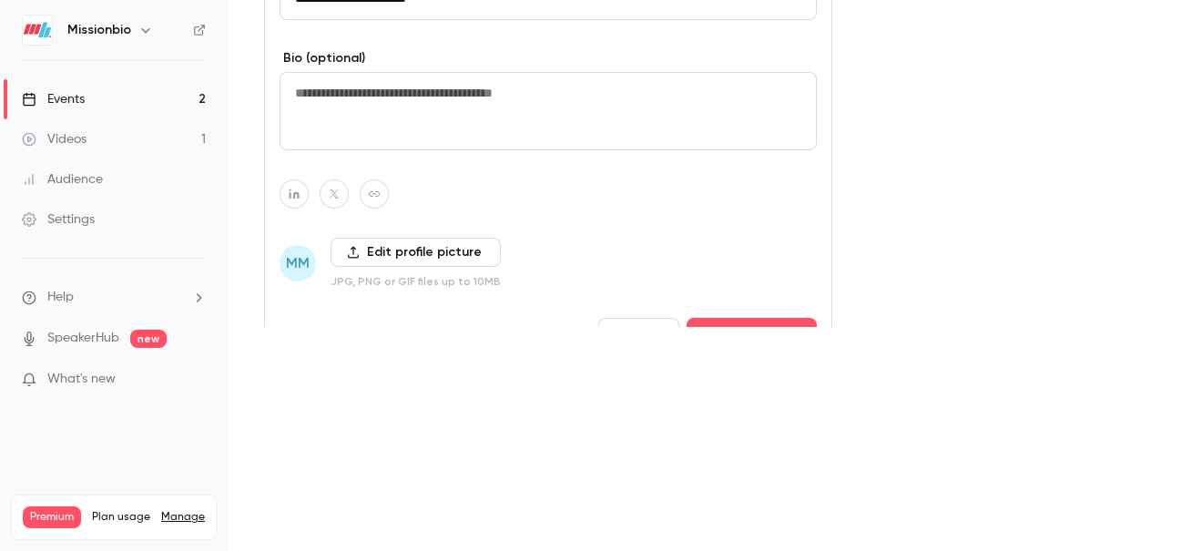
scroll to position [1298, 0]
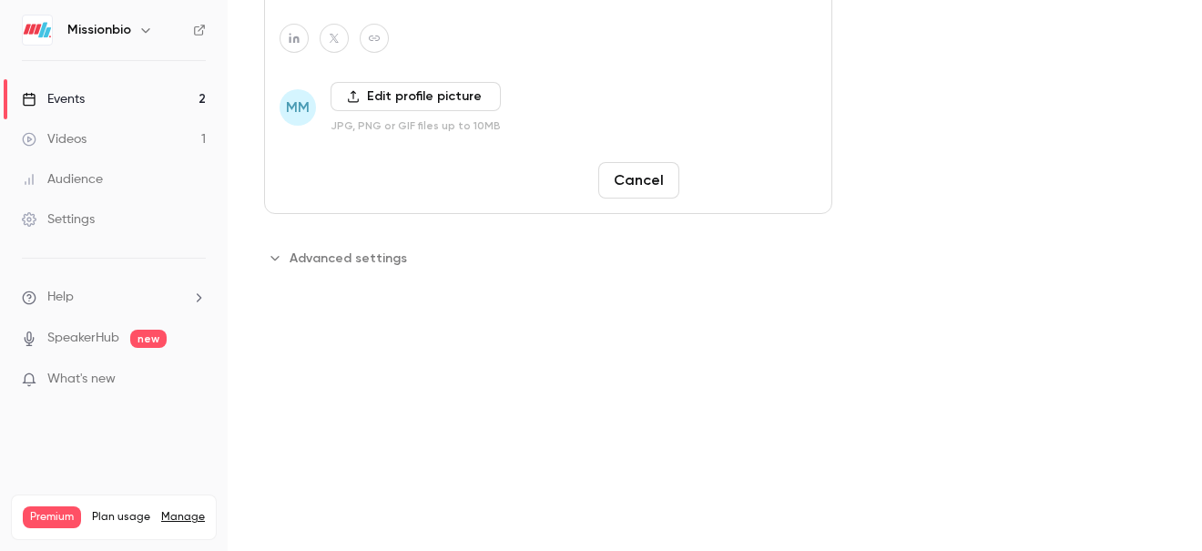
type input "**********"
click at [728, 179] on button "Save changes" at bounding box center [751, 180] width 130 height 36
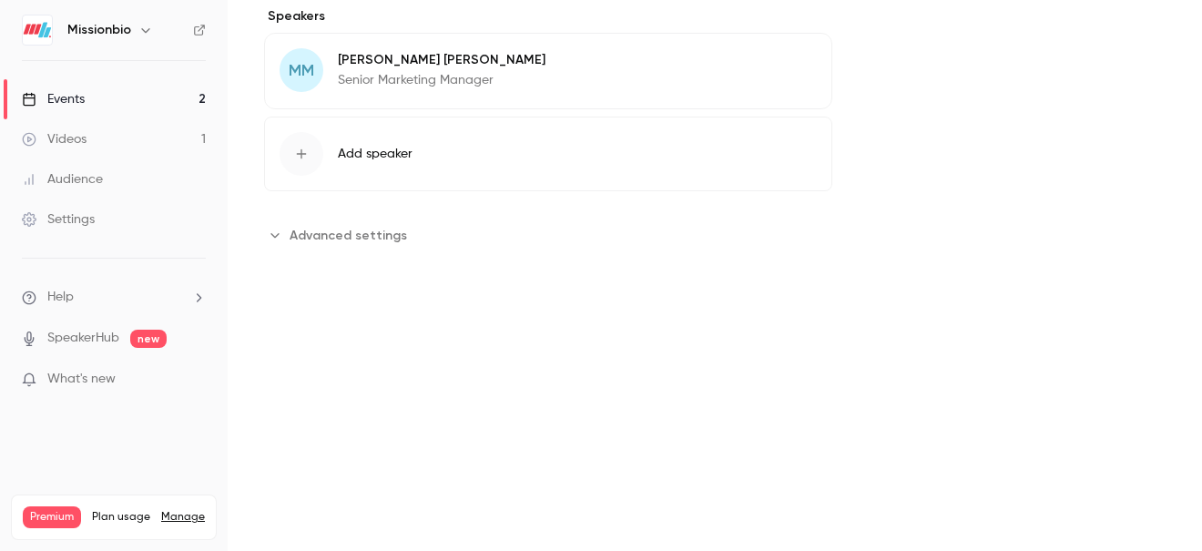
scroll to position [884, 0]
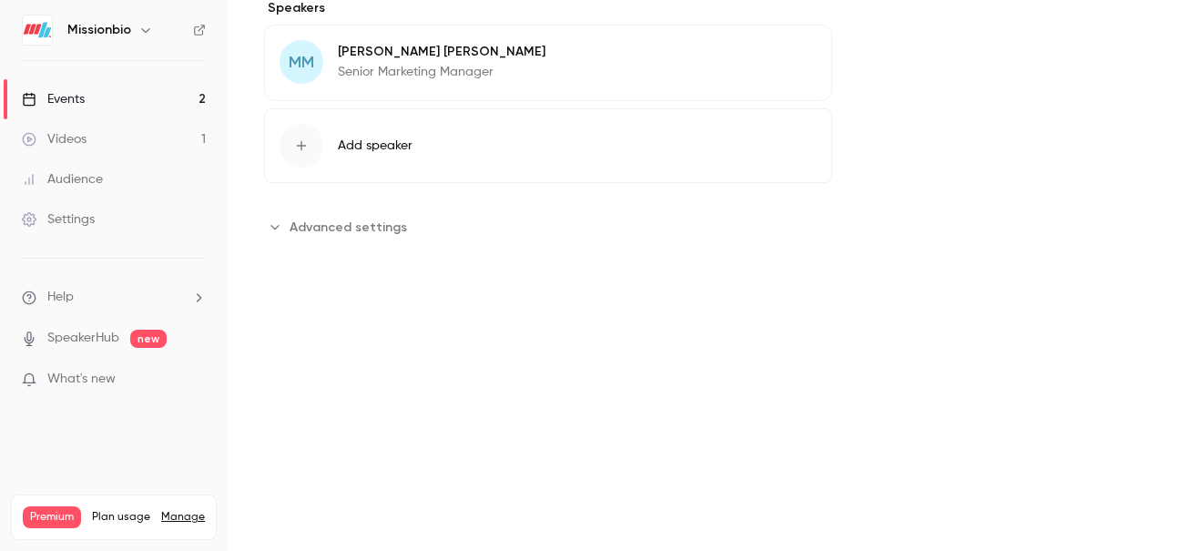
click at [127, 105] on link "Events 2" at bounding box center [114, 99] width 228 height 40
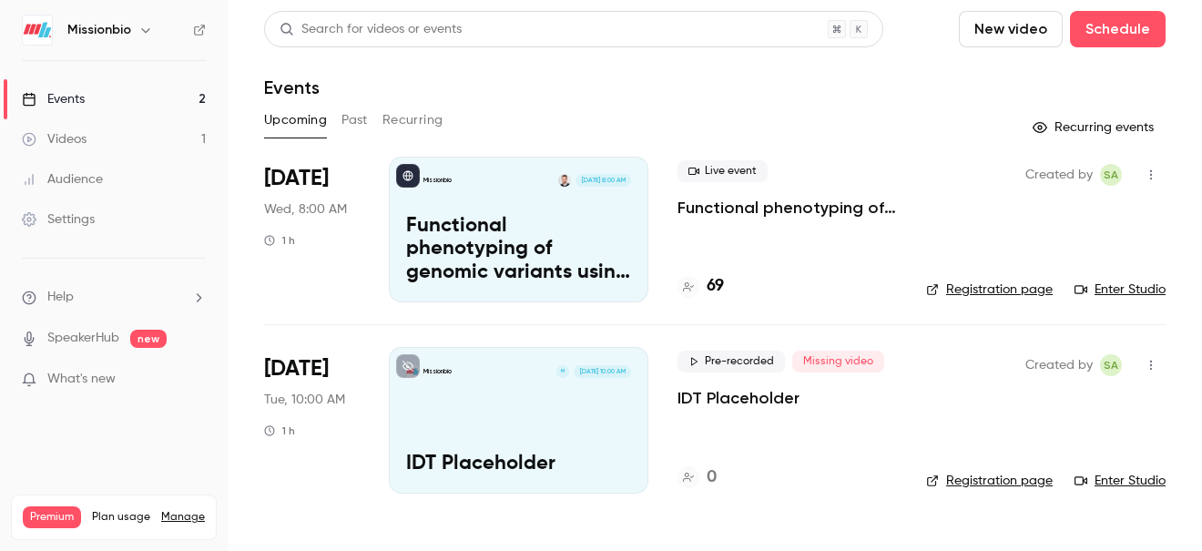
click at [1151, 175] on icon "button" at bounding box center [1150, 174] width 15 height 13
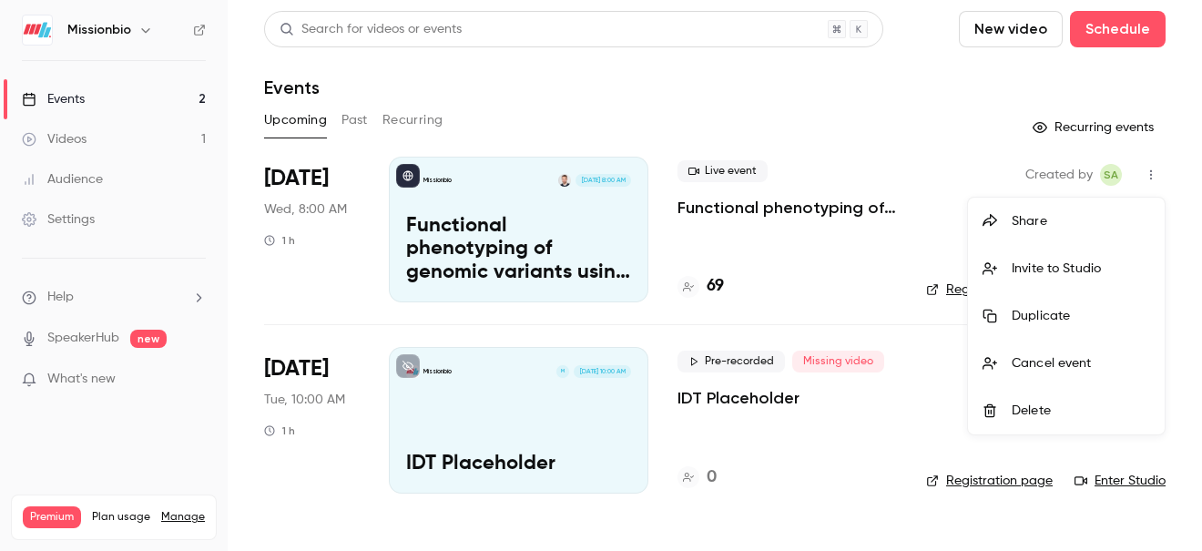
click at [1022, 223] on div "Share" at bounding box center [1080, 221] width 138 height 18
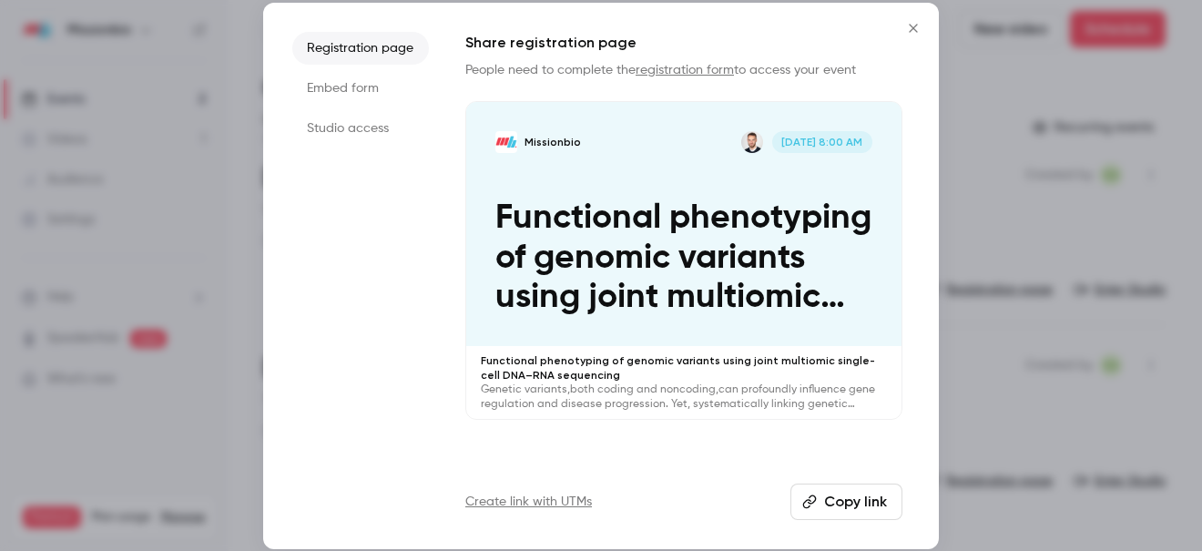
click at [339, 132] on li "Studio access" at bounding box center [360, 128] width 137 height 33
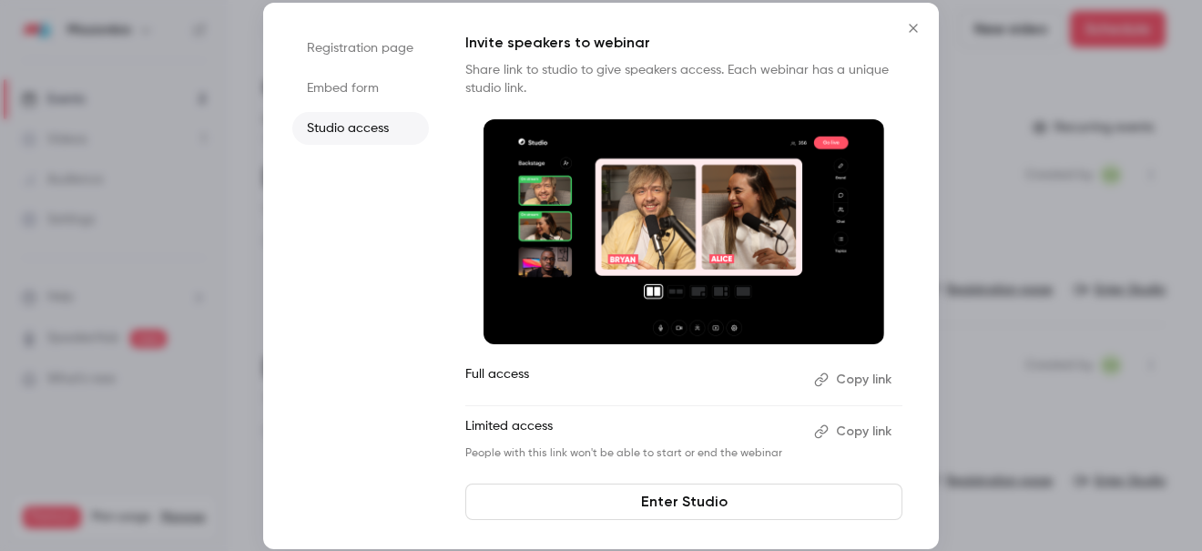
click at [907, 35] on icon "Close" at bounding box center [913, 28] width 22 height 15
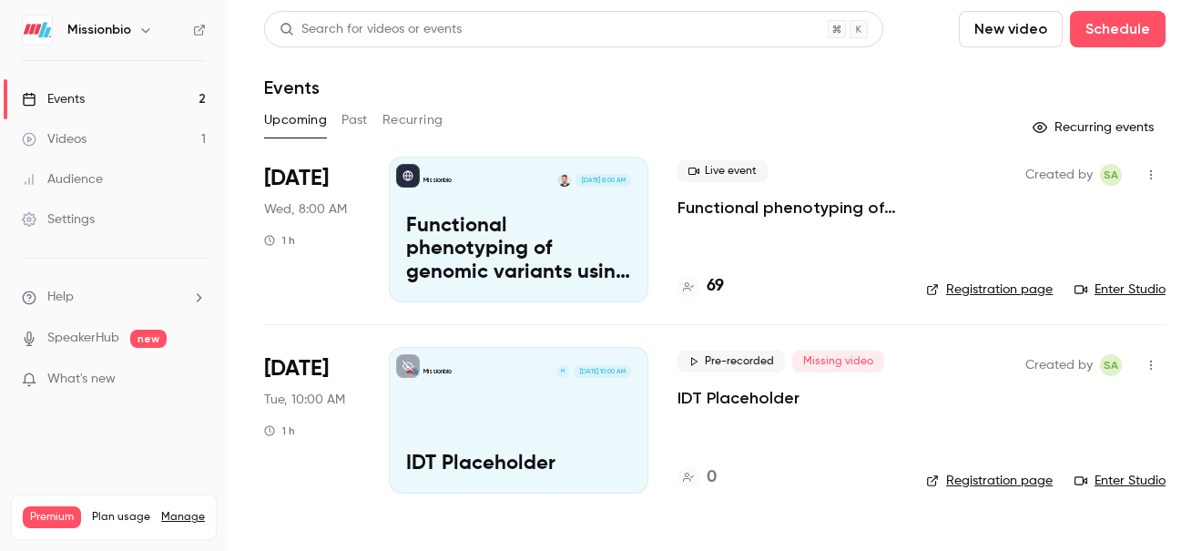
click at [68, 222] on div "Settings" at bounding box center [58, 219] width 73 height 18
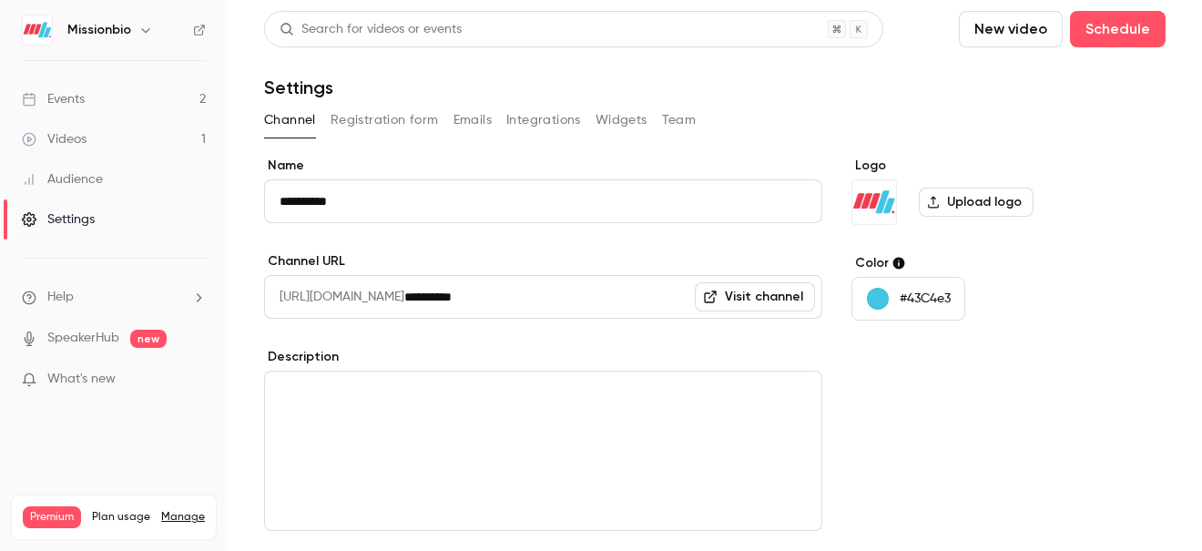
scroll to position [1, 0]
click at [681, 116] on button "Team" at bounding box center [679, 119] width 35 height 29
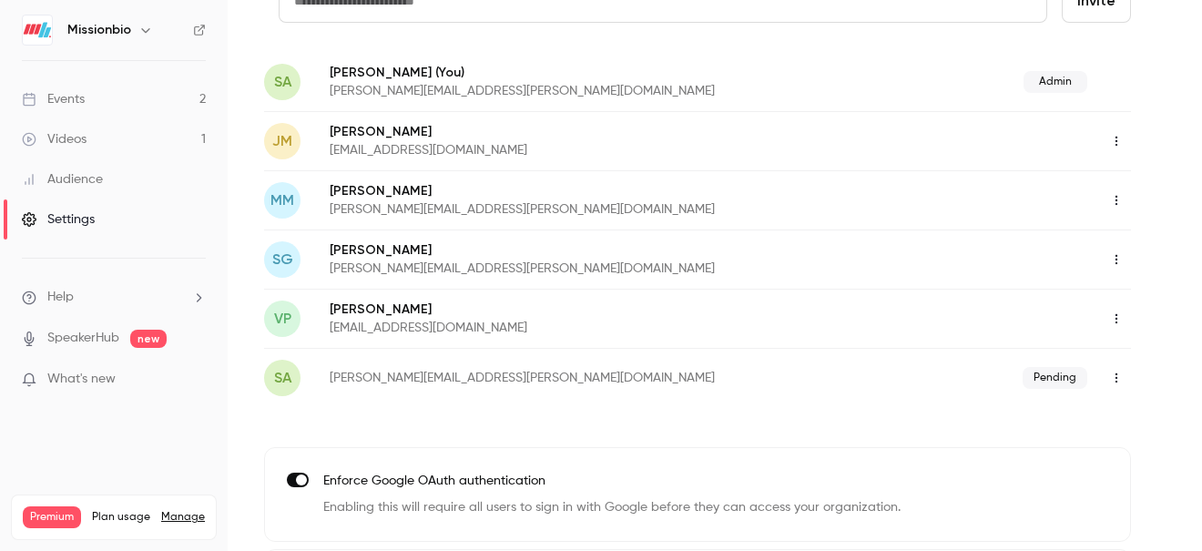
scroll to position [174, 0]
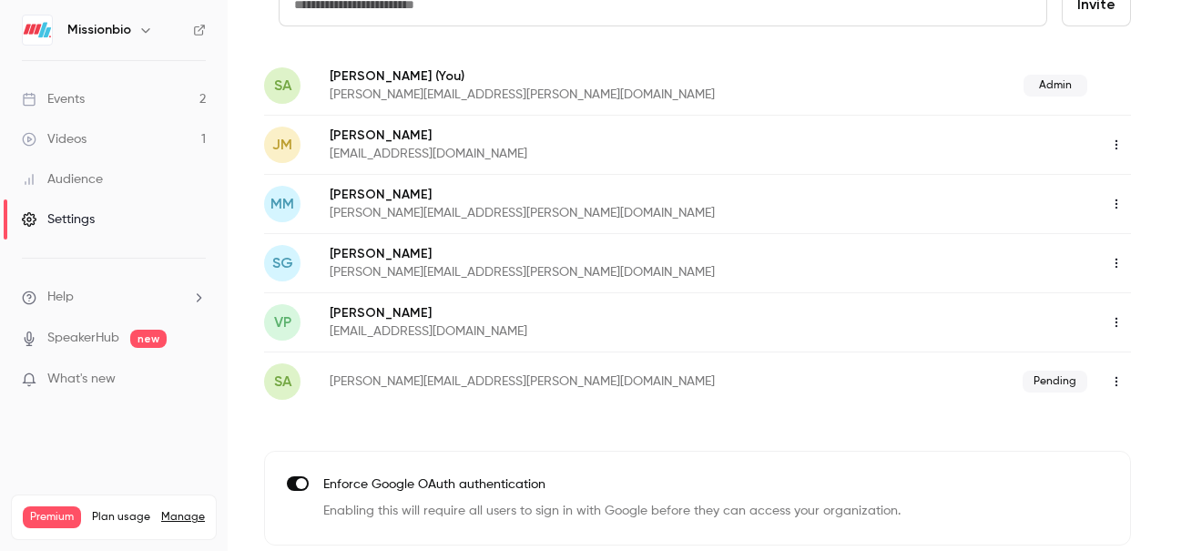
click at [70, 96] on div "Events" at bounding box center [53, 99] width 63 height 18
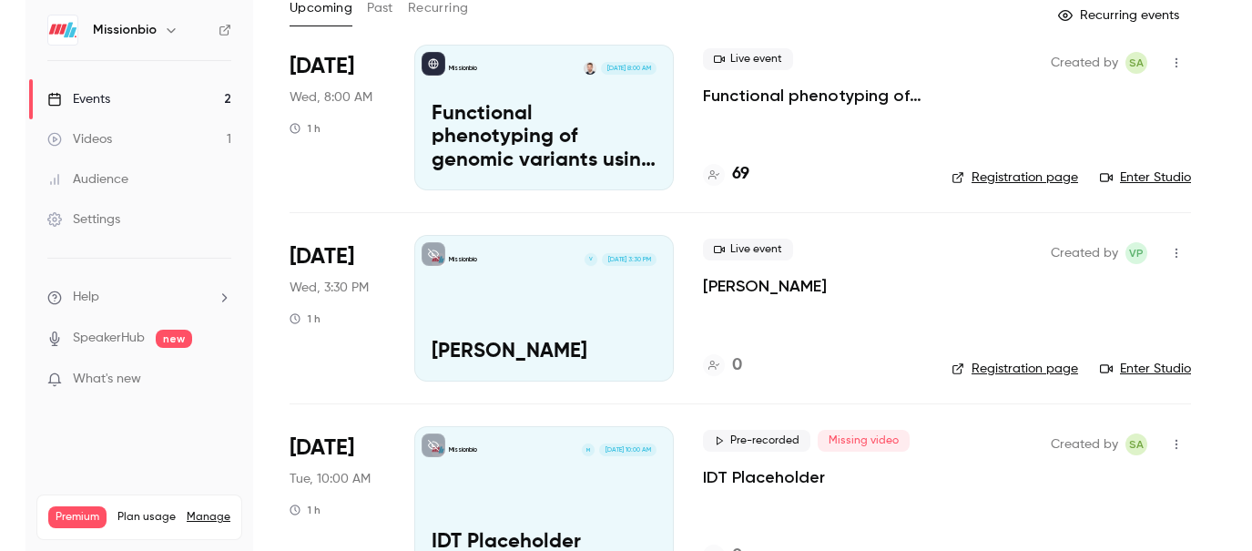
scroll to position [166, 0]
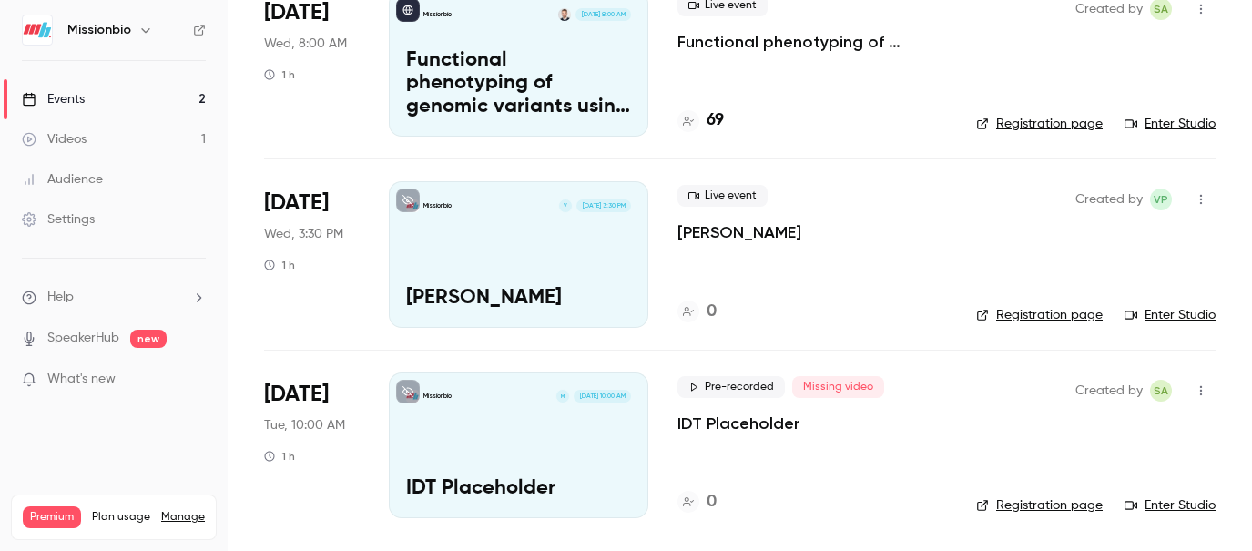
click at [521, 427] on div "Missionbio M [DATE] 10:00 AM IDT Placeholder" at bounding box center [518, 445] width 259 height 146
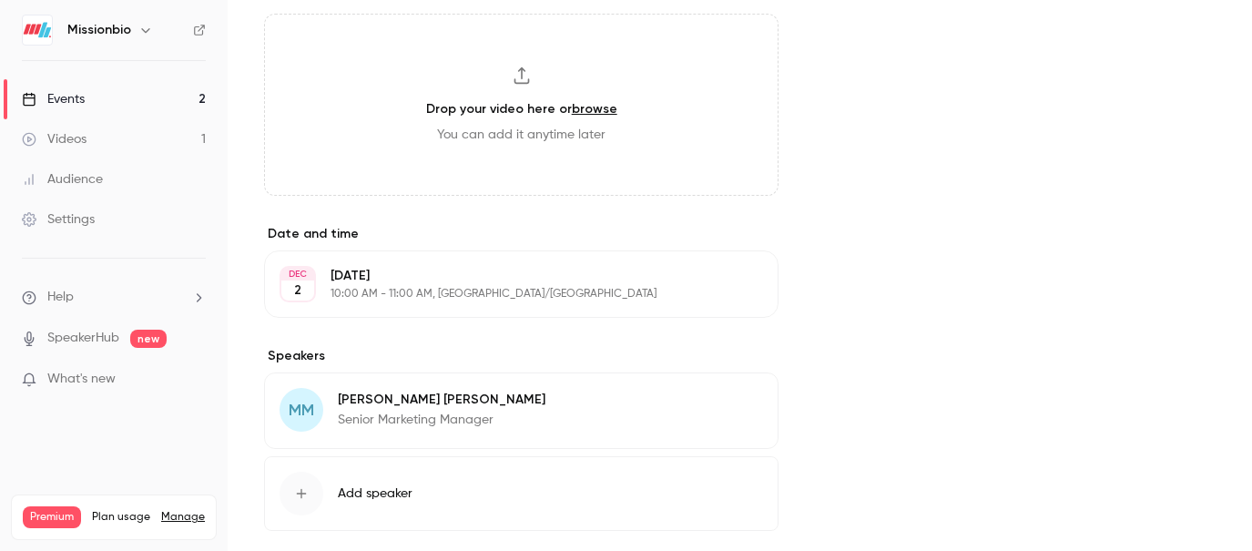
scroll to position [558, 0]
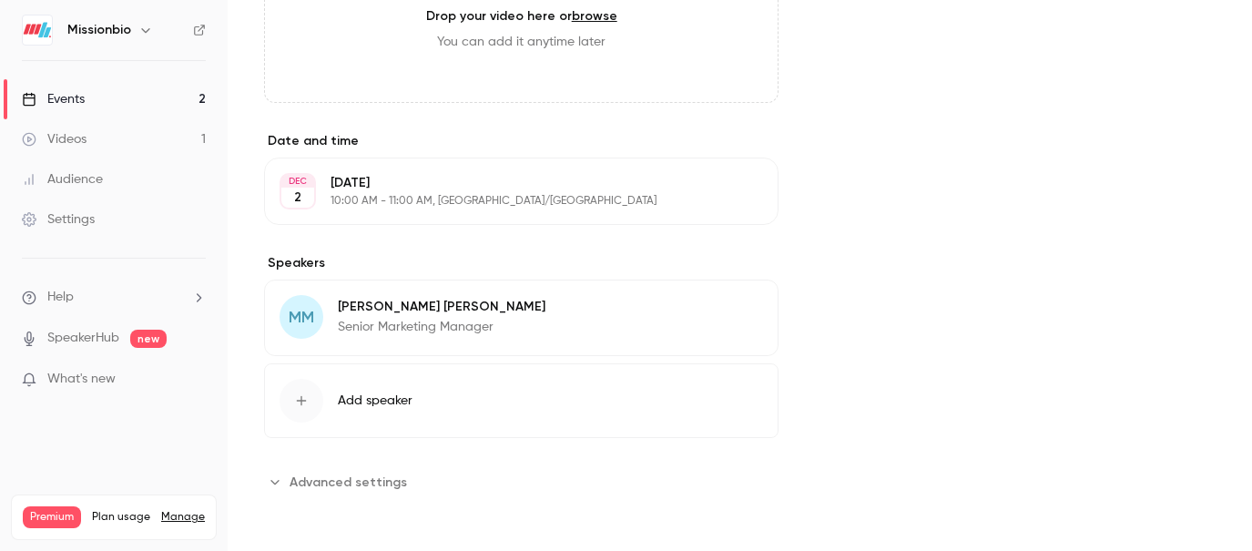
click at [416, 409] on button "Add speaker" at bounding box center [521, 400] width 514 height 75
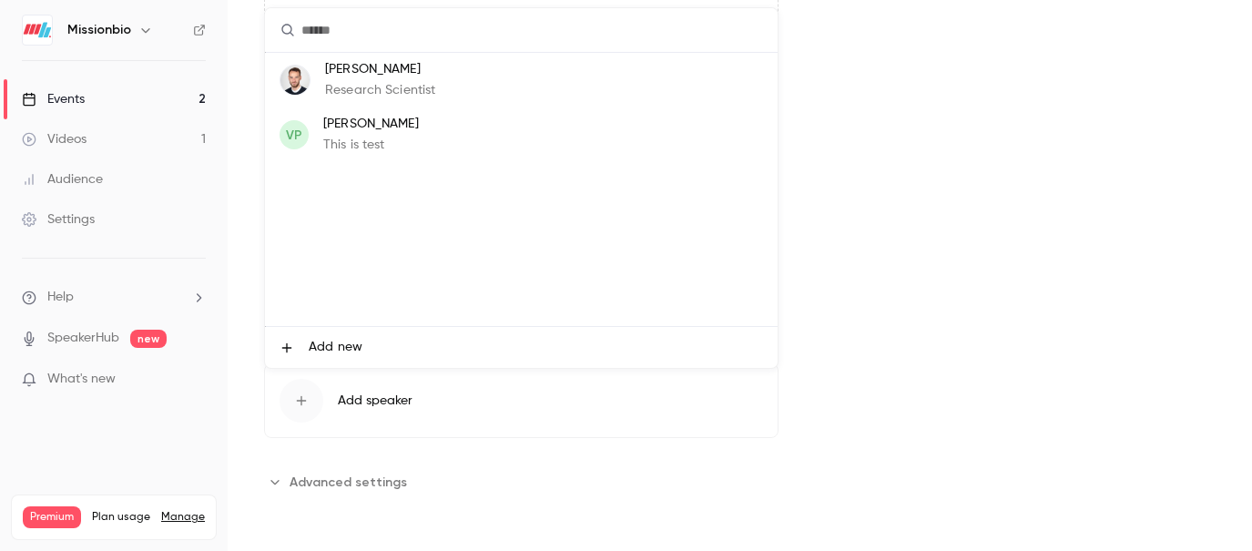
click at [335, 342] on span "Add new" at bounding box center [336, 347] width 54 height 19
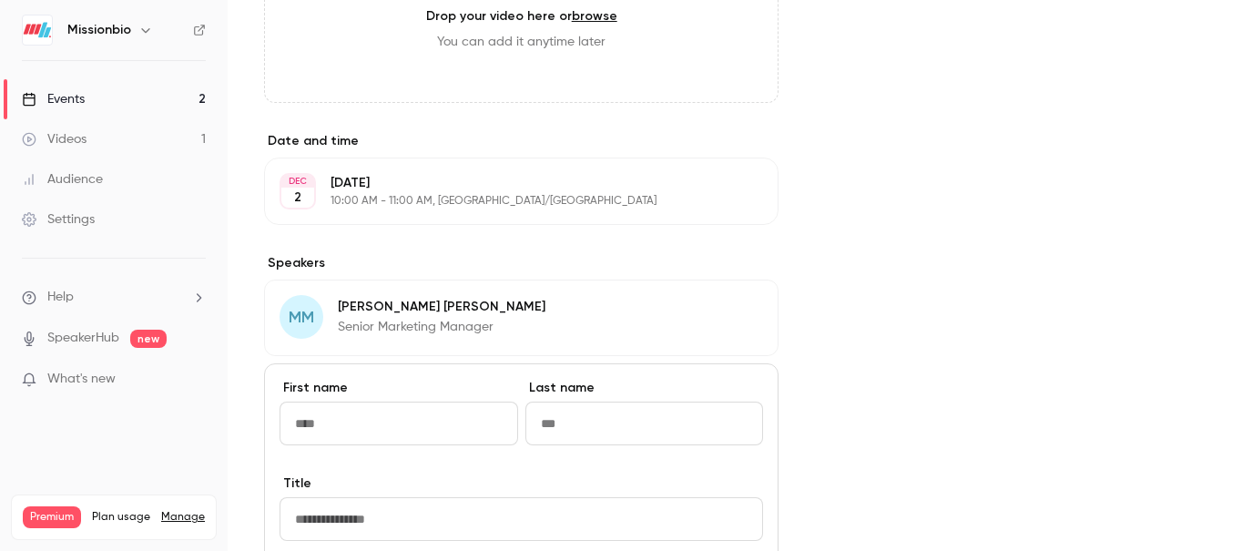
click at [361, 425] on input "First name" at bounding box center [398, 423] width 239 height 44
drag, startPoint x: 393, startPoint y: 421, endPoint x: 330, endPoint y: 421, distance: 62.8
click at [330, 421] on input "**********" at bounding box center [398, 423] width 239 height 44
type input "****"
click at [562, 422] on input "Last name" at bounding box center [644, 423] width 239 height 44
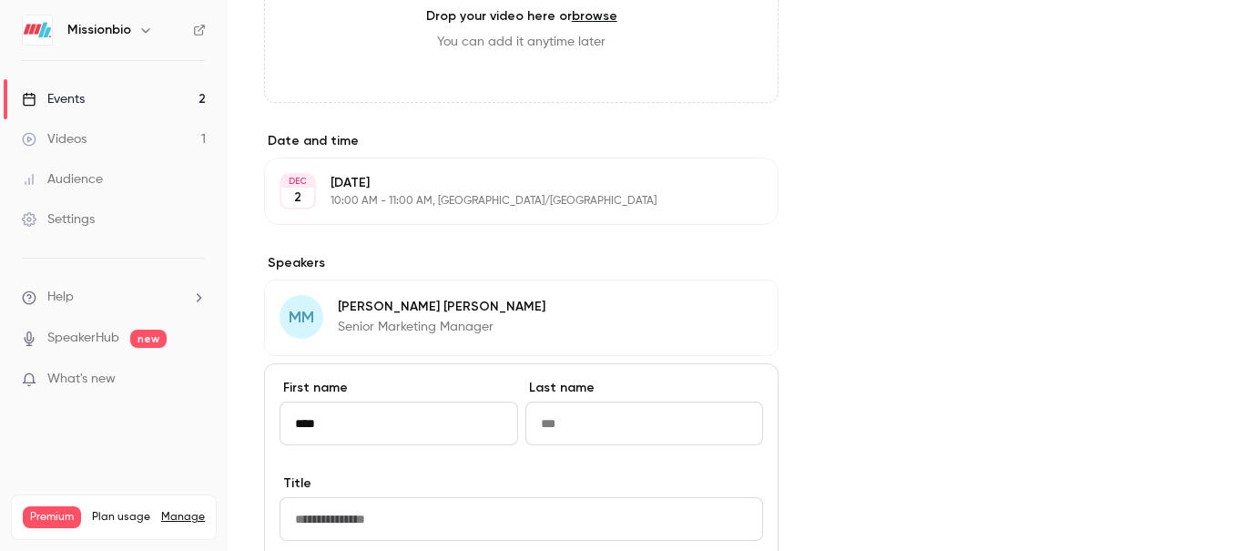
paste input "********"
click at [543, 422] on input "********" at bounding box center [644, 423] width 239 height 44
type input "********"
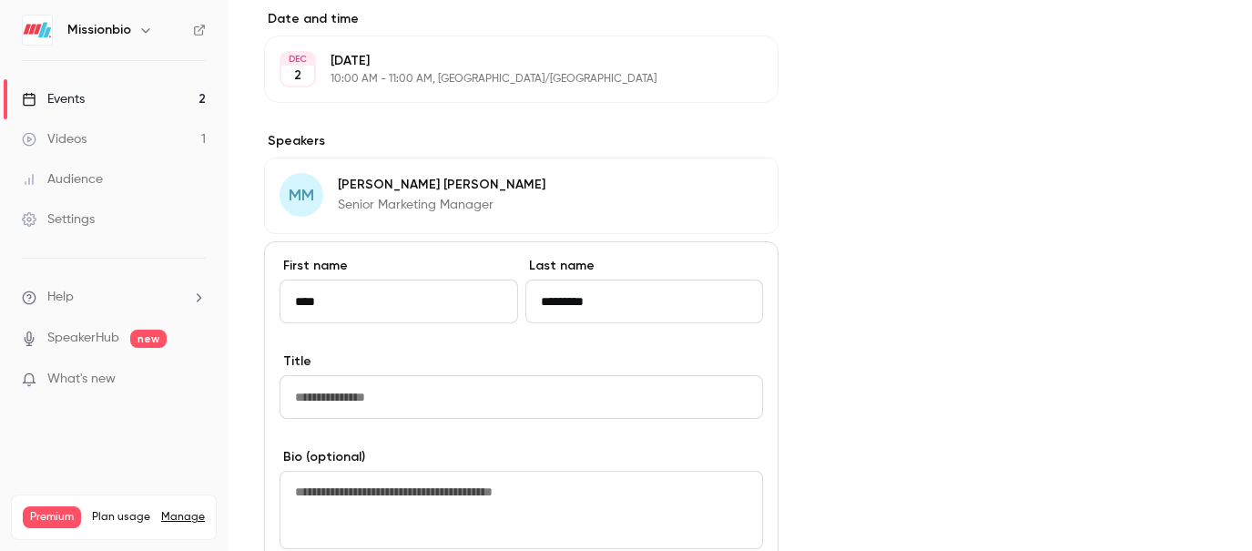
scroll to position [691, 0]
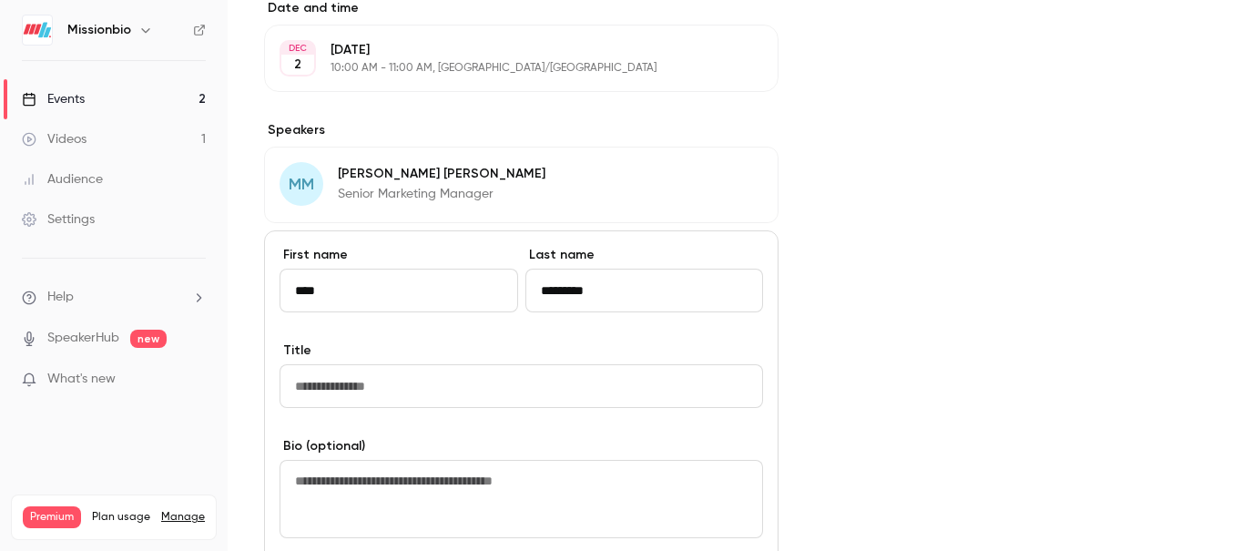
paste input "**********"
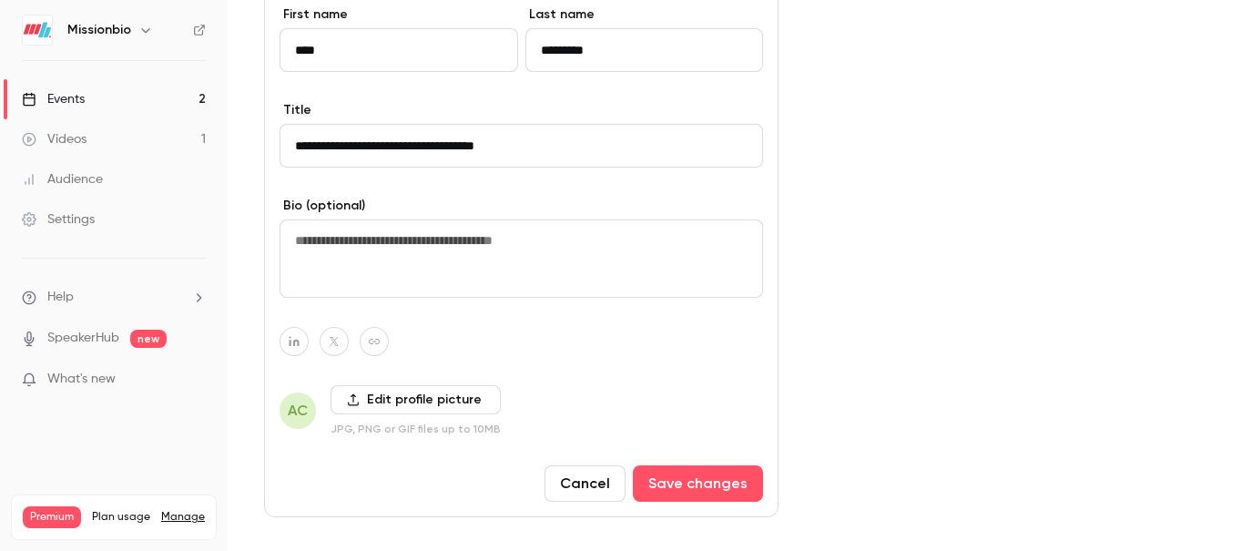
scroll to position [1010, 0]
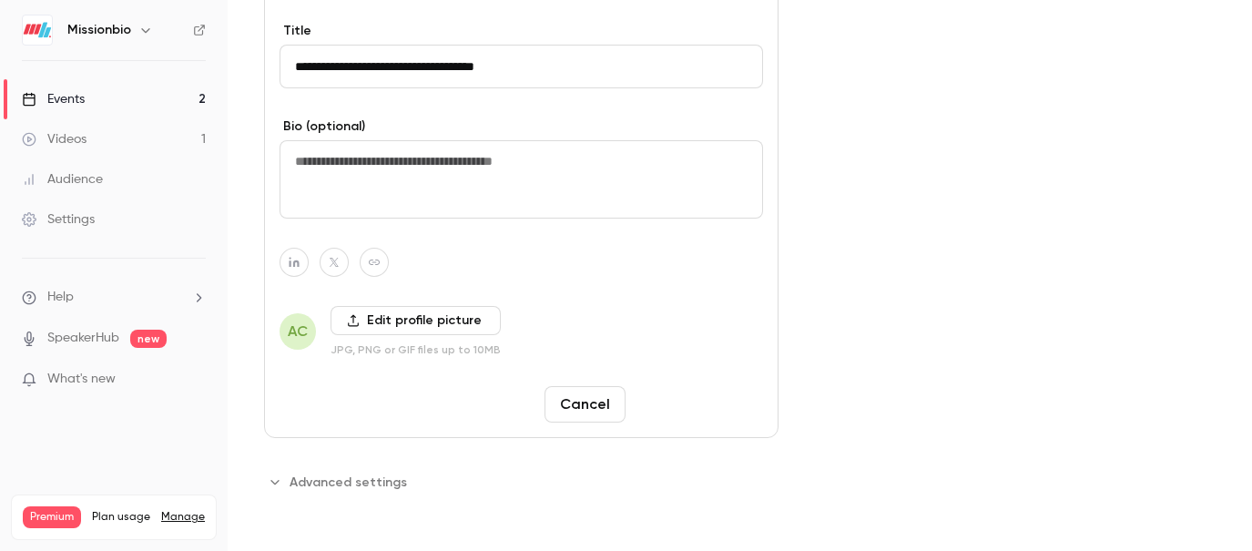
type input "**********"
click at [692, 402] on button "Save changes" at bounding box center [698, 404] width 130 height 36
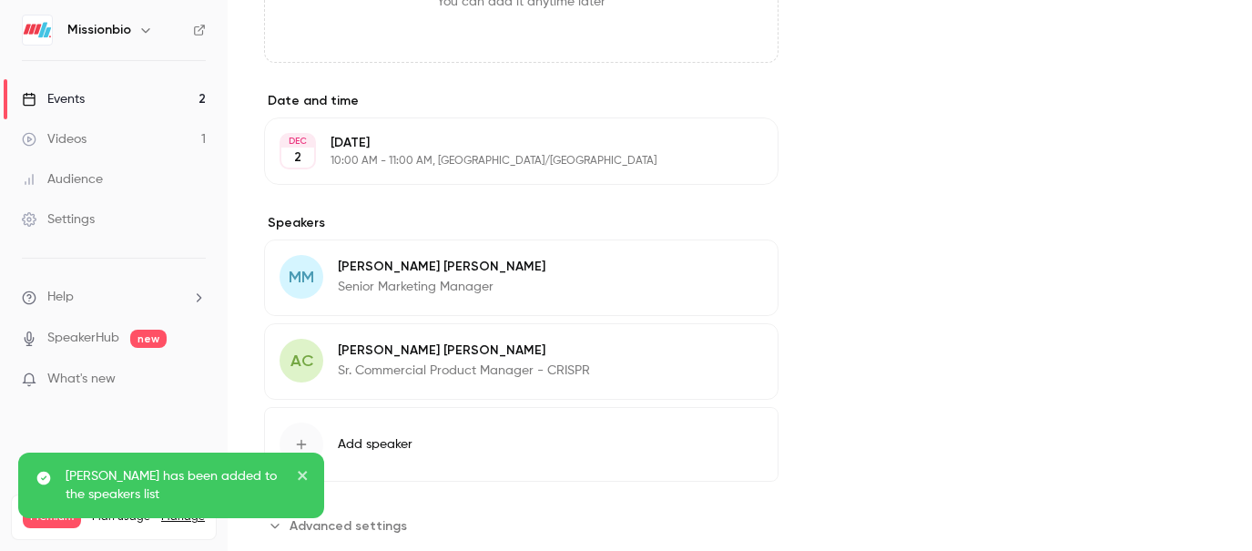
scroll to position [629, 0]
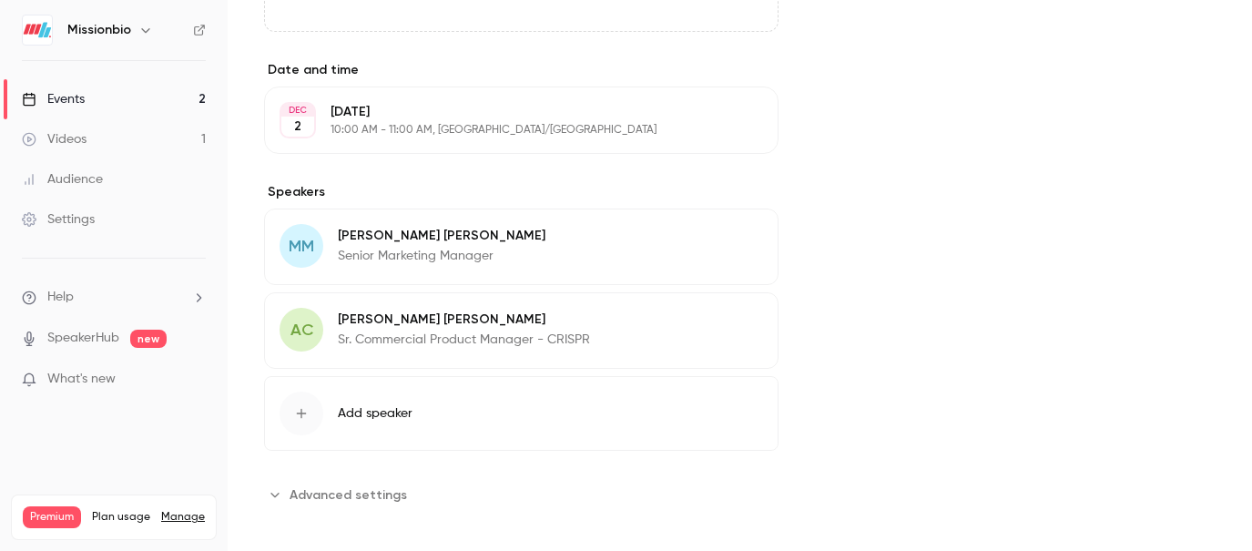
click at [390, 426] on button "Add speaker" at bounding box center [521, 413] width 514 height 75
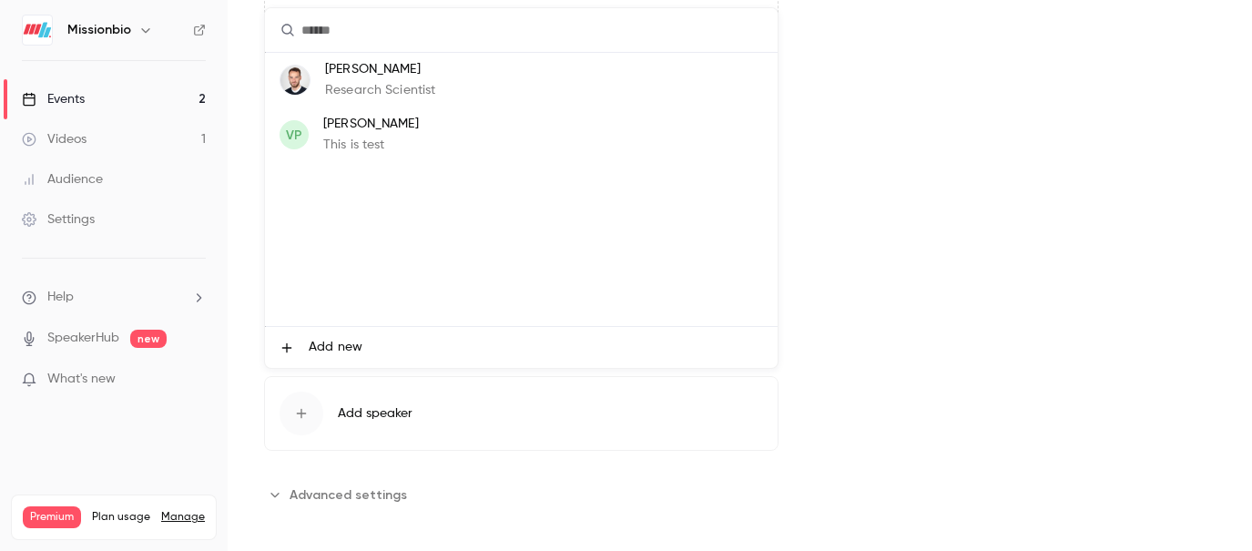
click at [322, 341] on span "Add new" at bounding box center [336, 347] width 54 height 19
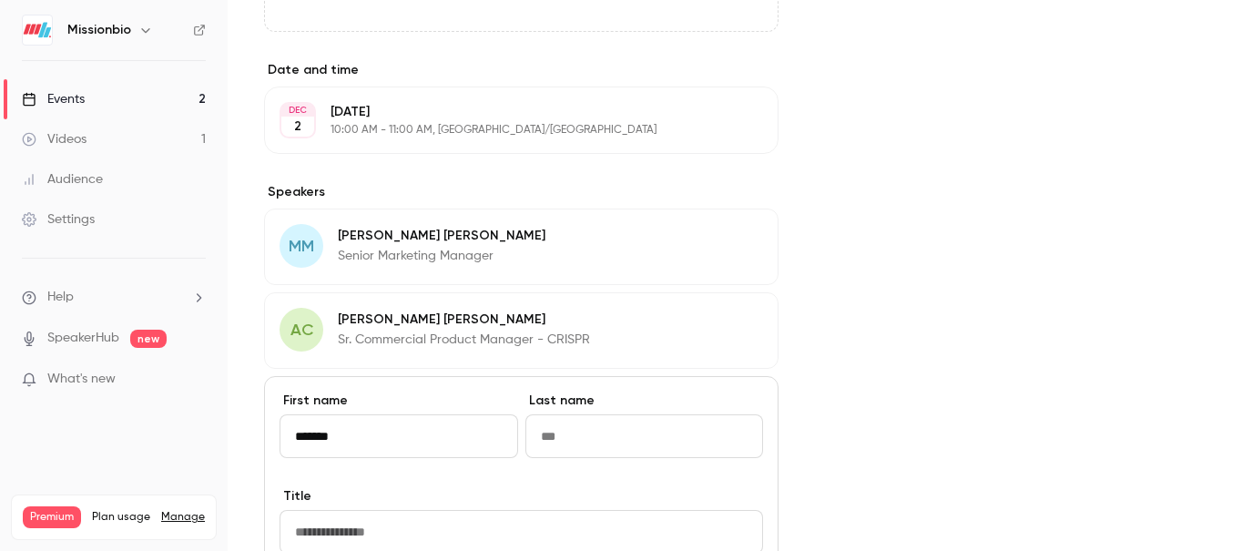
type input "*******"
click at [584, 428] on input "Last name" at bounding box center [644, 436] width 239 height 44
type input "******"
click at [425, 540] on input "Title" at bounding box center [520, 532] width 483 height 44
paste input "**********"
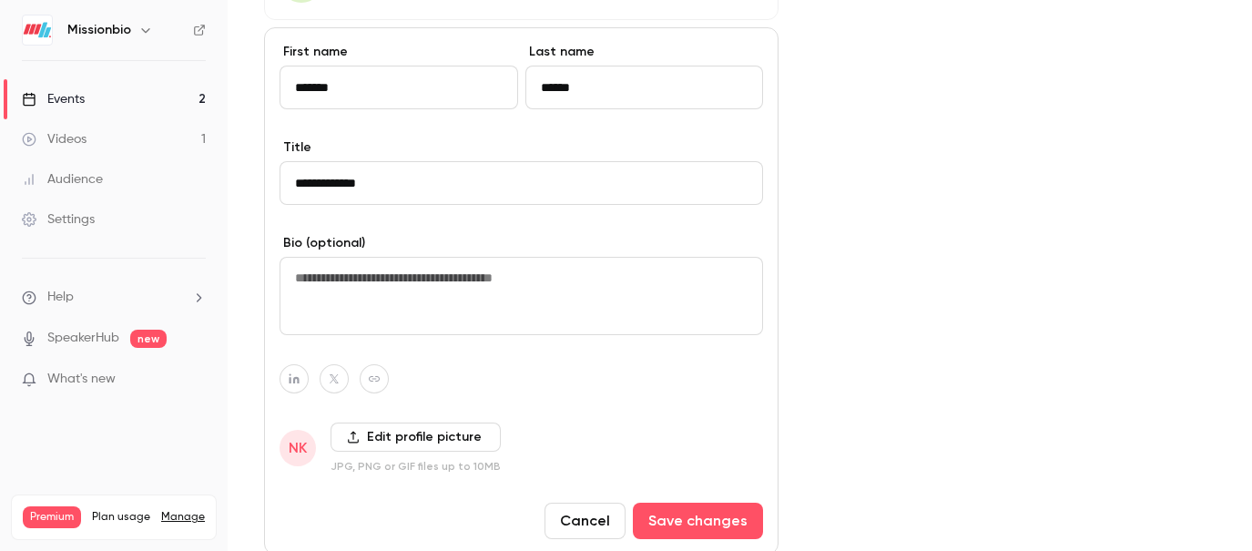
scroll to position [1000, 0]
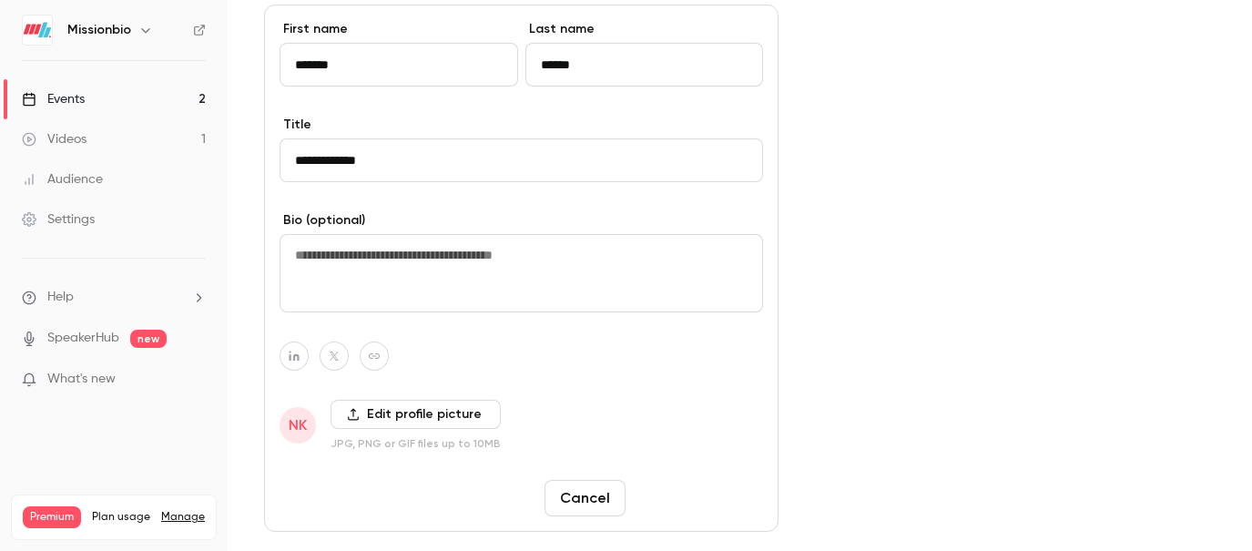
type input "**********"
click at [725, 502] on button "Save changes" at bounding box center [698, 498] width 130 height 36
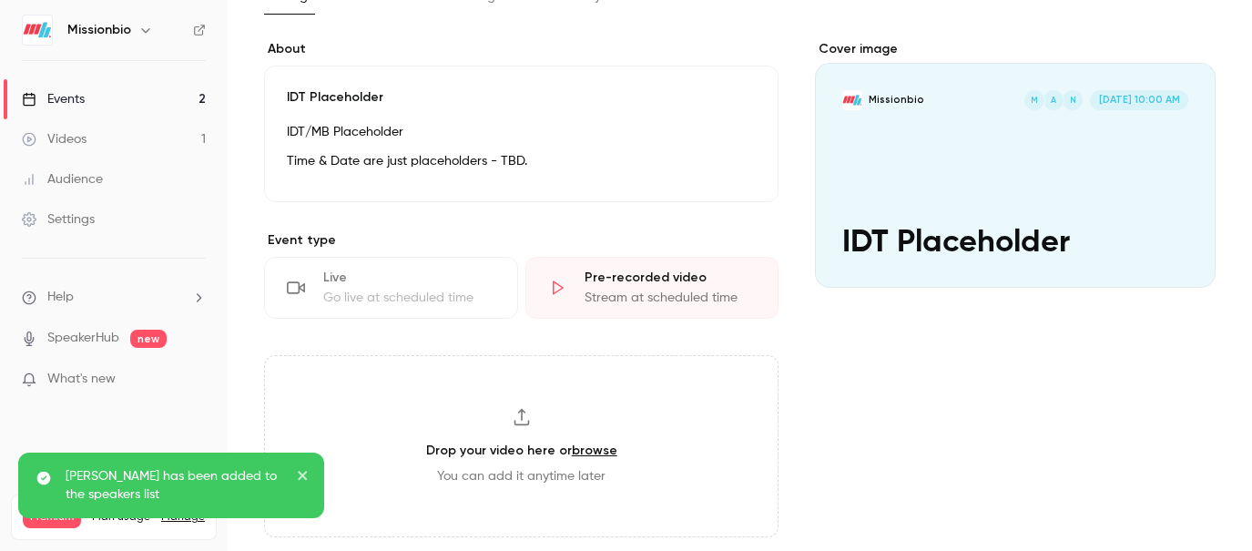
scroll to position [0, 0]
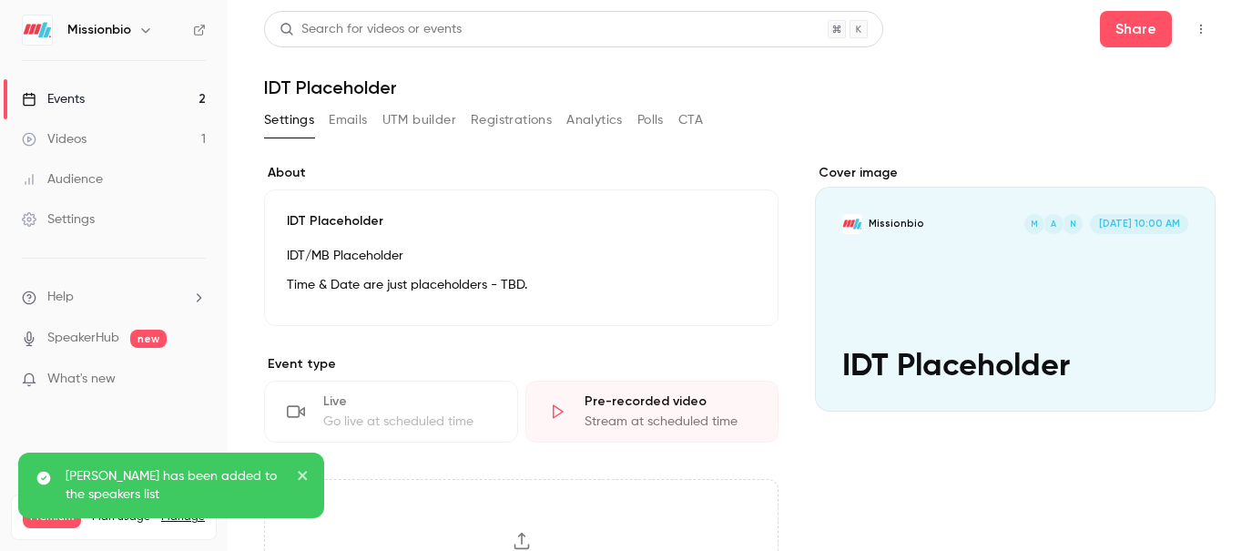
click at [1201, 31] on icon "button" at bounding box center [1200, 29] width 15 height 13
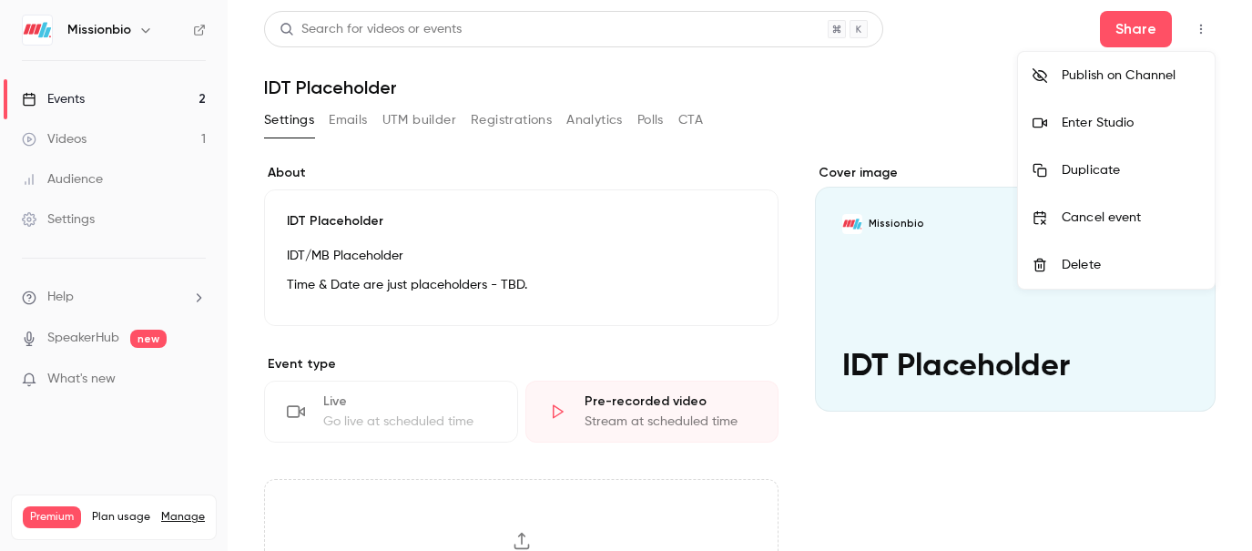
click at [1196, 30] on div at bounding box center [626, 275] width 1252 height 551
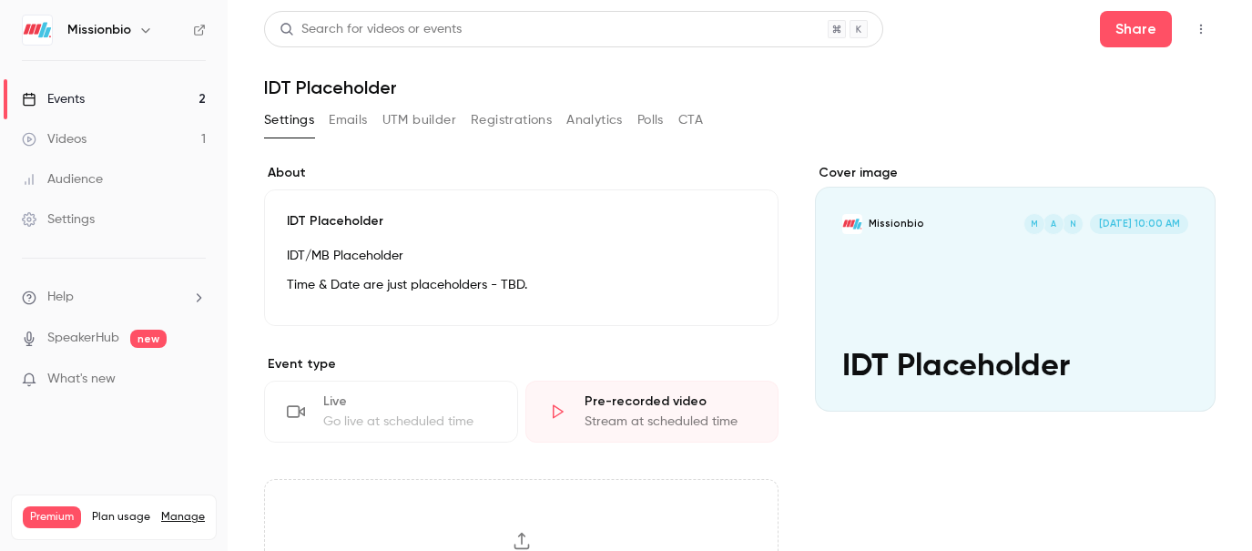
click at [1200, 25] on icon "button" at bounding box center [1201, 30] width 2 height 10
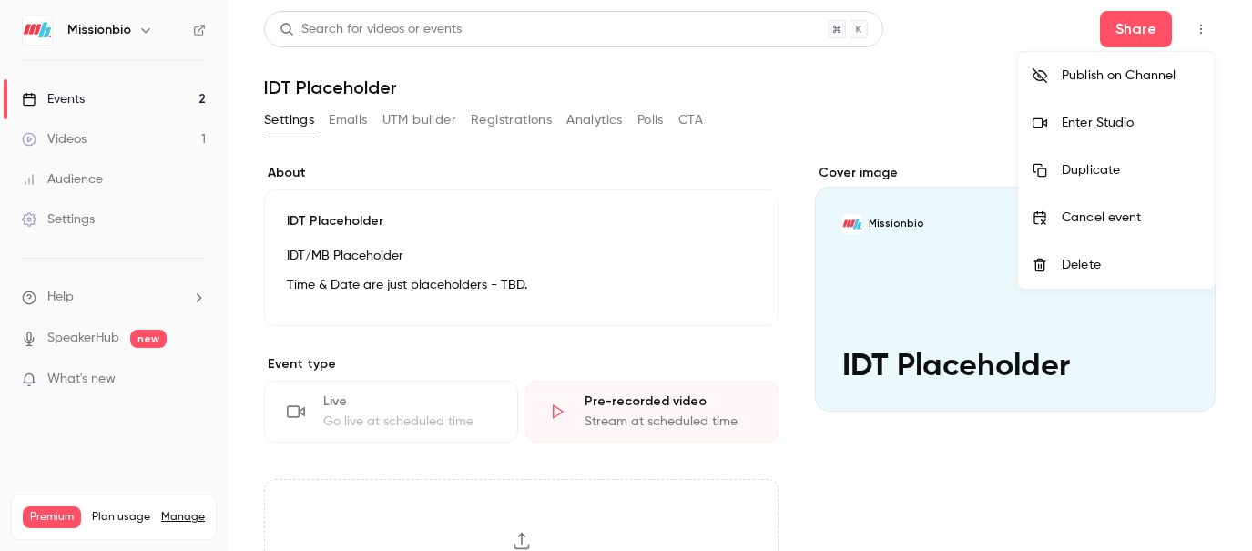
click at [1151, 28] on div at bounding box center [626, 275] width 1252 height 551
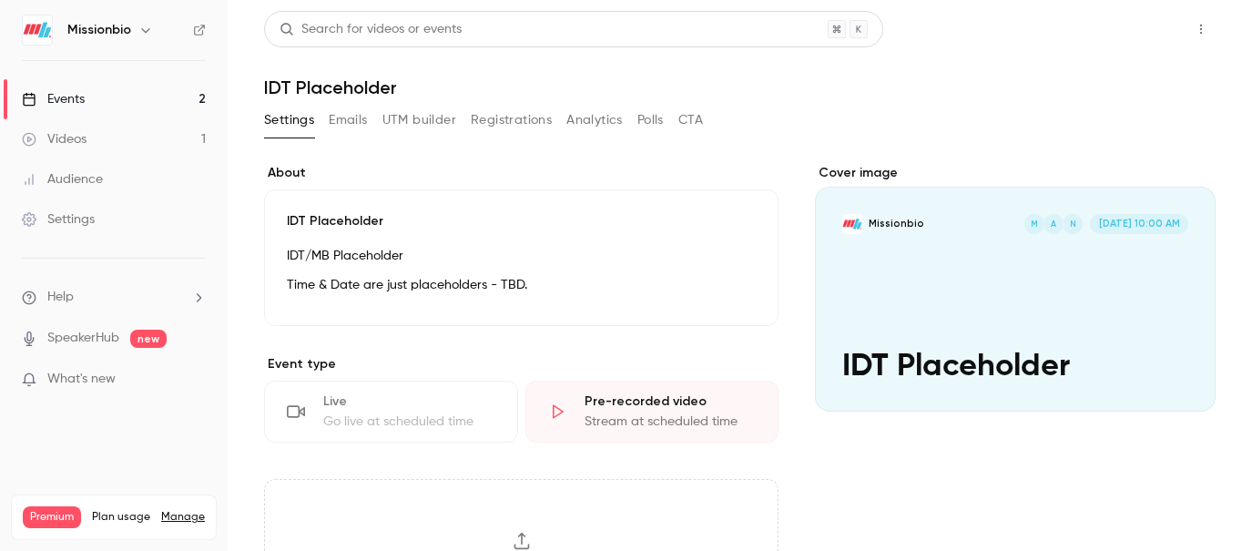
click at [1133, 34] on button "Share" at bounding box center [1136, 29] width 72 height 36
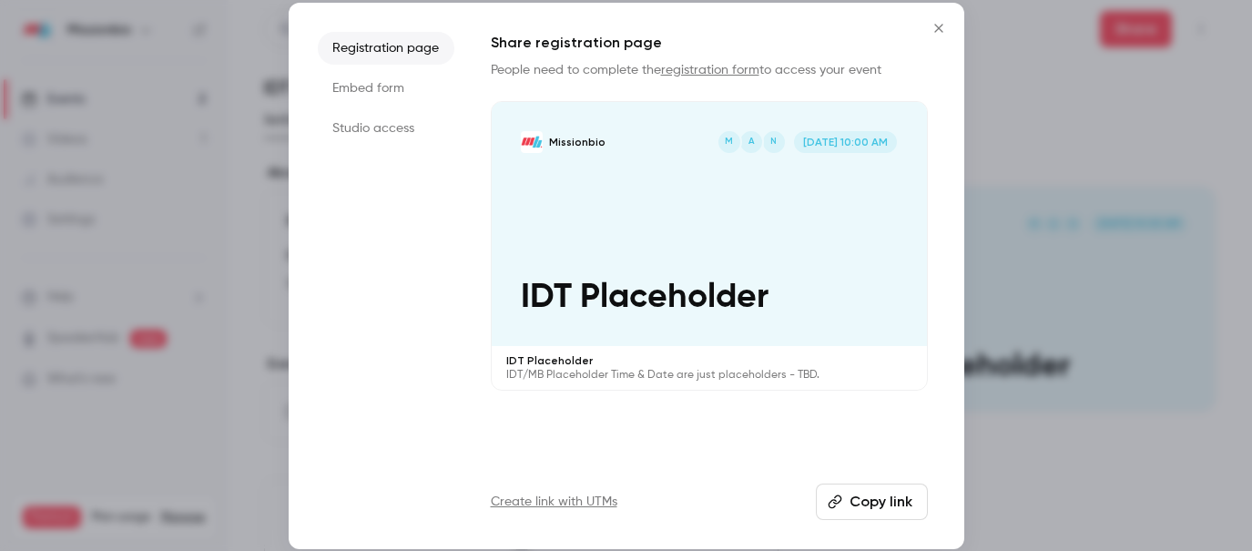
click at [414, 127] on li "Studio access" at bounding box center [386, 128] width 137 height 33
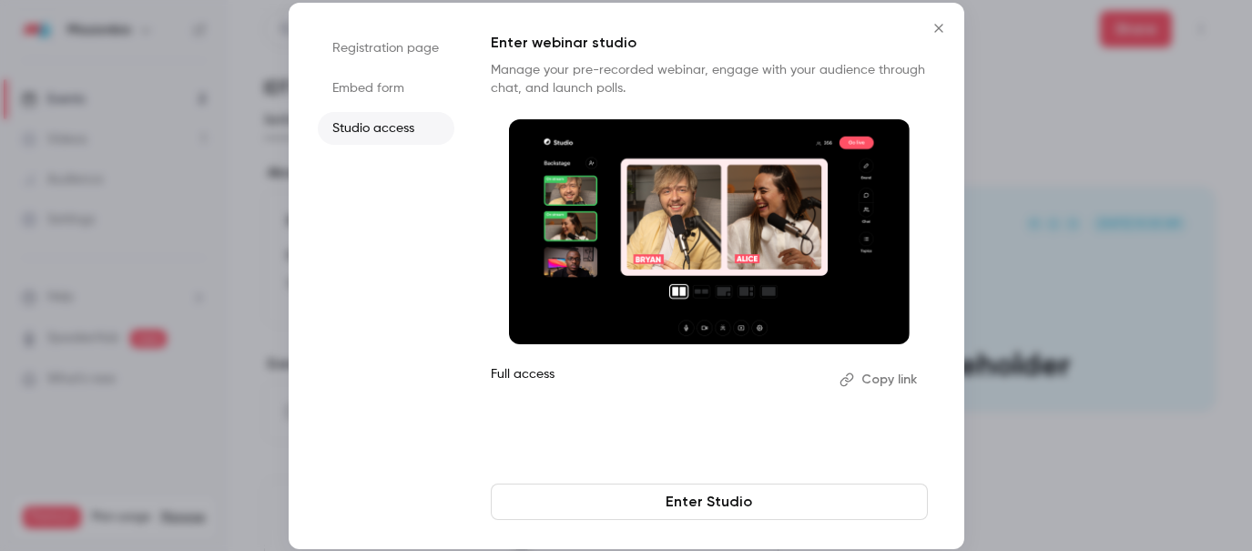
click at [874, 376] on button "Copy link" at bounding box center [880, 379] width 96 height 29
click at [941, 30] on icon "Close" at bounding box center [938, 28] width 8 height 8
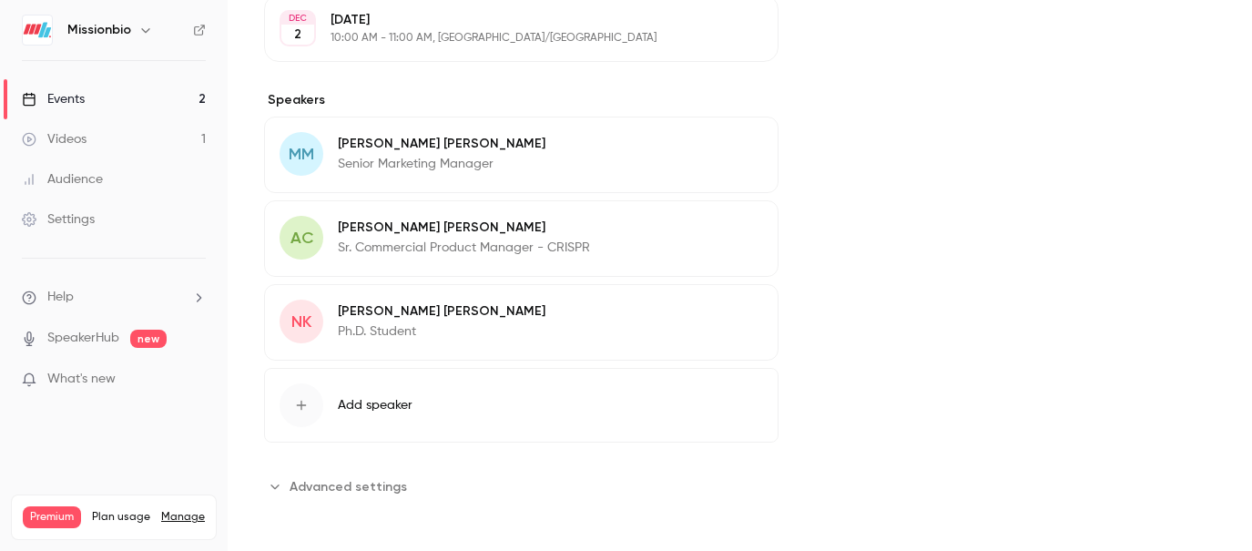
scroll to position [726, 0]
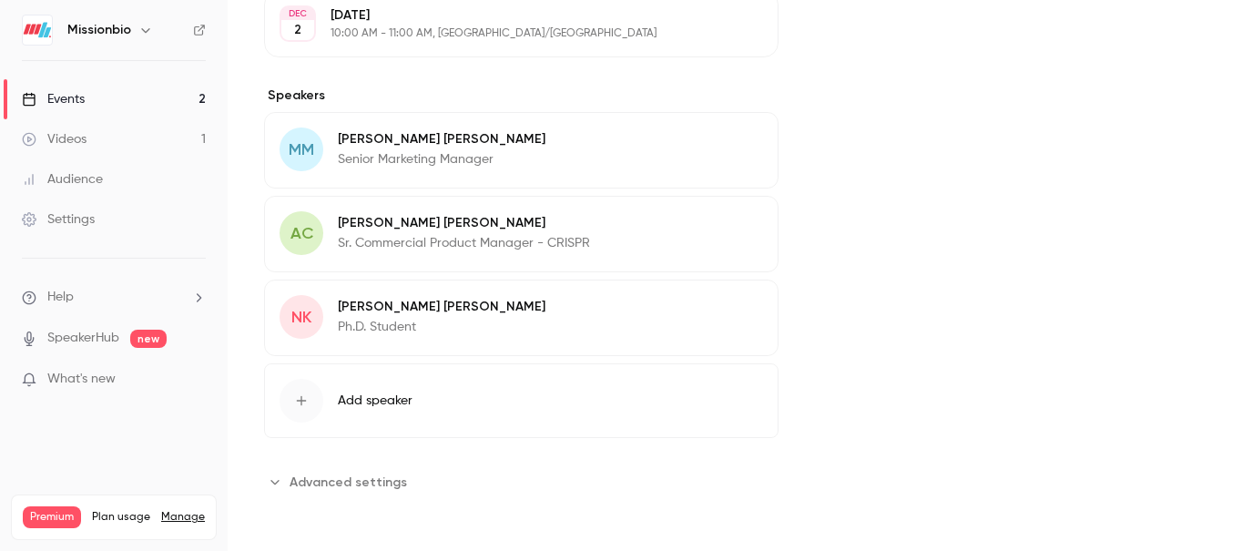
click at [157, 101] on link "Events 2" at bounding box center [114, 99] width 228 height 40
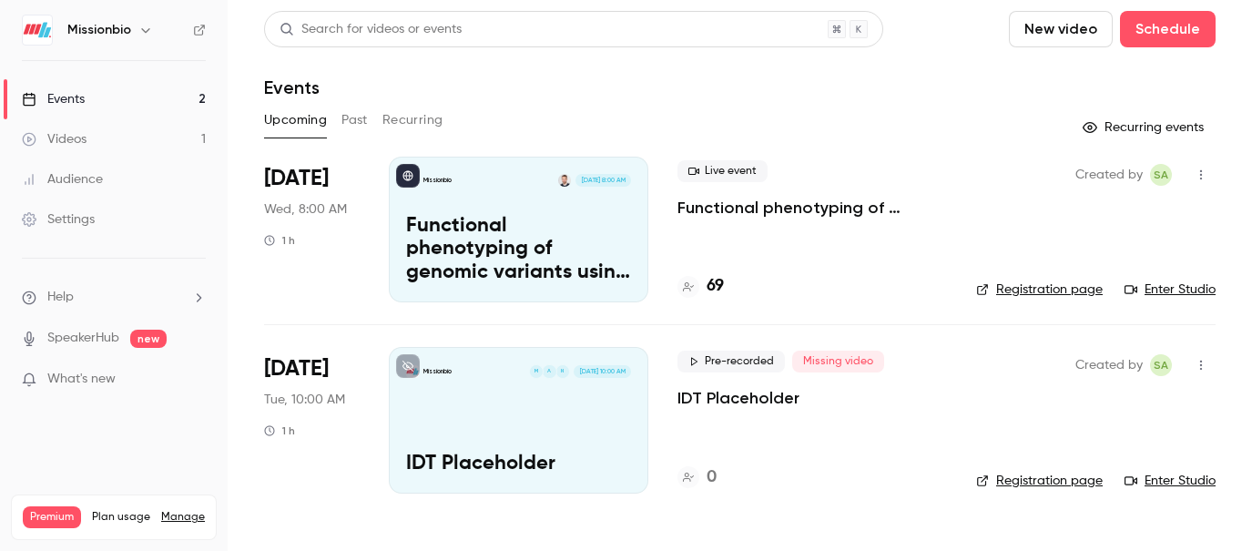
click at [1201, 172] on icon "button" at bounding box center [1200, 174] width 15 height 13
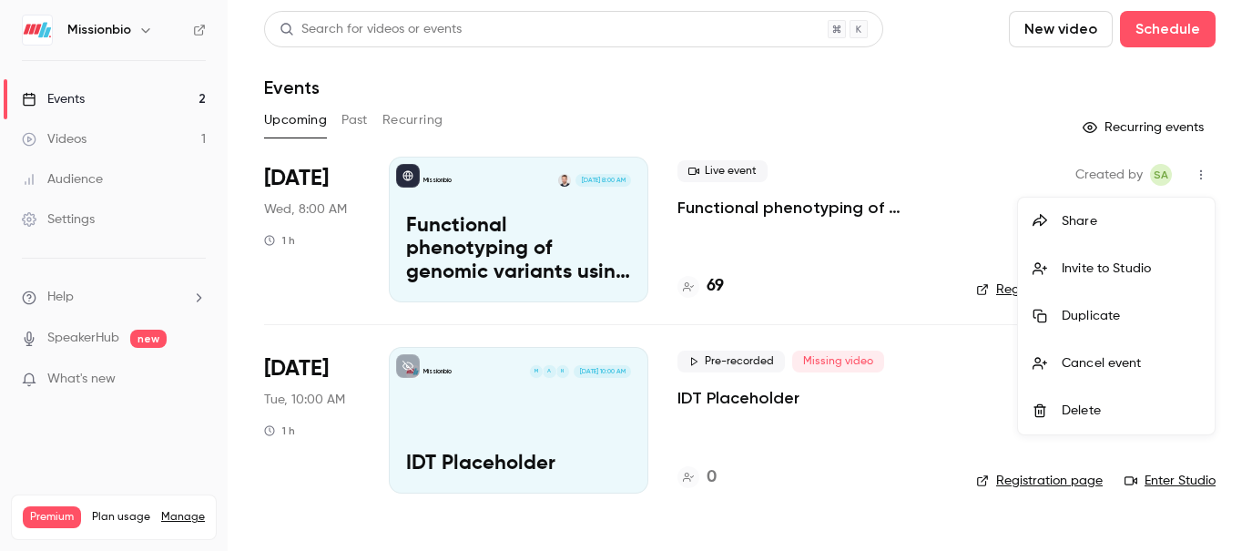
click at [1104, 272] on div "Invite to Studio" at bounding box center [1130, 268] width 138 height 18
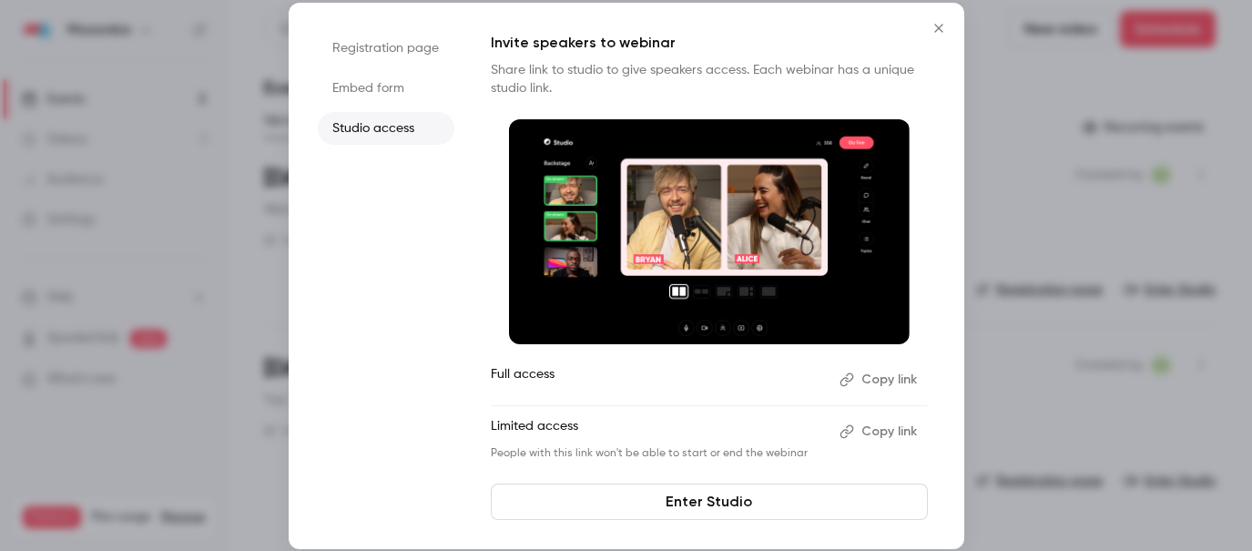
click at [888, 381] on button "Copy link" at bounding box center [880, 379] width 96 height 29
click at [938, 24] on icon "Close" at bounding box center [939, 28] width 22 height 15
